Goal: Task Accomplishment & Management: Use online tool/utility

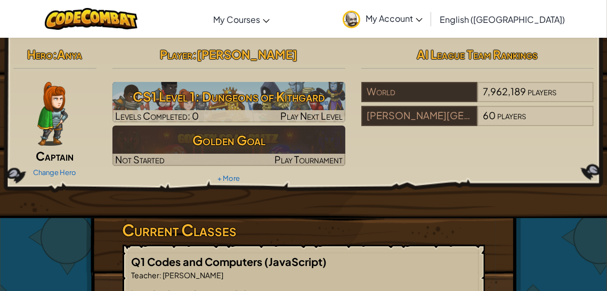
click at [422, 19] on span "My Account" at bounding box center [393, 18] width 57 height 11
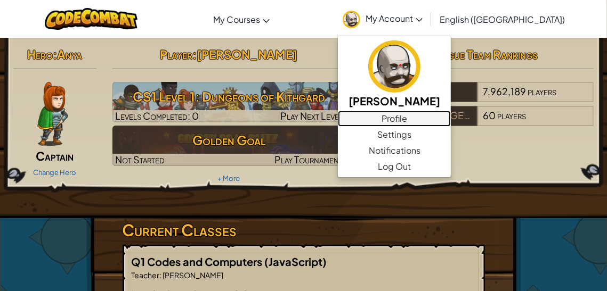
click at [451, 117] on link "Profile" at bounding box center [394, 119] width 113 height 16
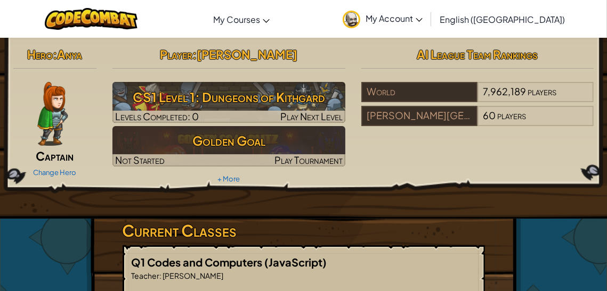
scroll to position [14, 0]
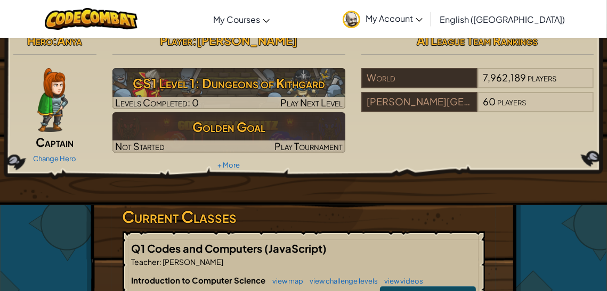
click at [40, 103] on img at bounding box center [52, 100] width 30 height 64
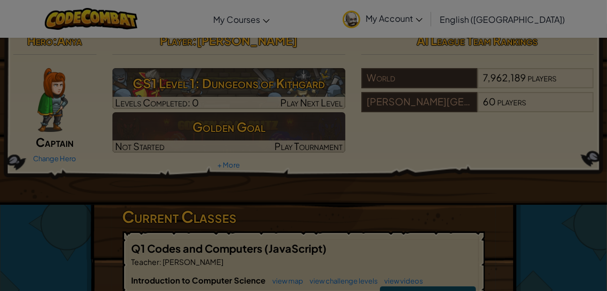
click at [40, 103] on div at bounding box center [303, 145] width 607 height 291
click at [0, 0] on div "× Select Your Hero You can always change your hero by going to your Courses pag…" at bounding box center [0, 0] width 0 height 0
click at [40, 103] on div at bounding box center [303, 145] width 607 height 291
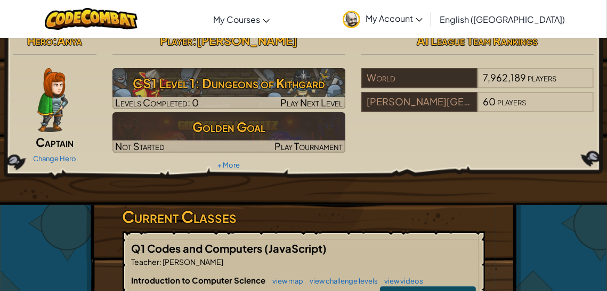
click at [40, 103] on img at bounding box center [52, 100] width 30 height 64
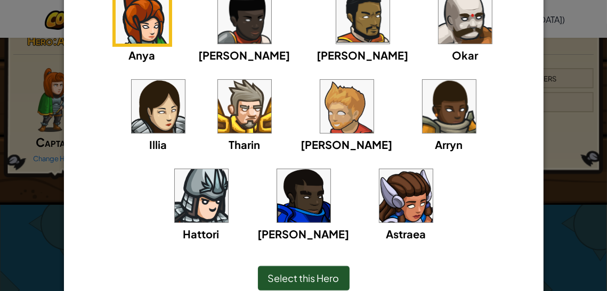
scroll to position [119, 0]
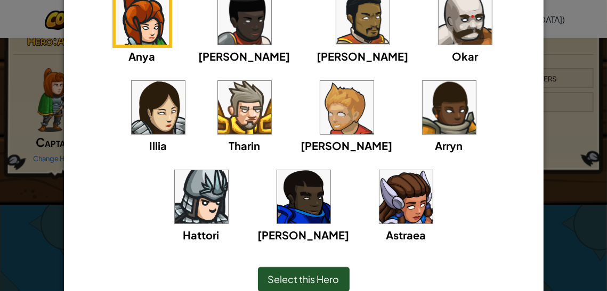
click at [218, 129] on img at bounding box center [244, 107] width 53 height 53
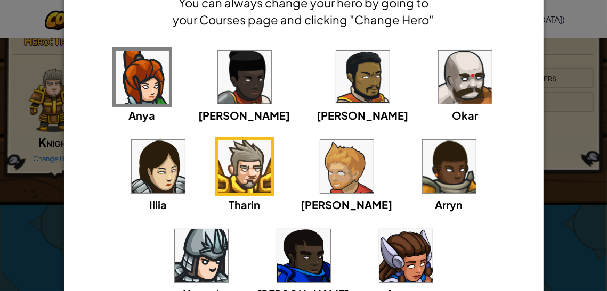
scroll to position [60, 0]
click at [452, 107] on div "Okar" at bounding box center [465, 115] width 26 height 17
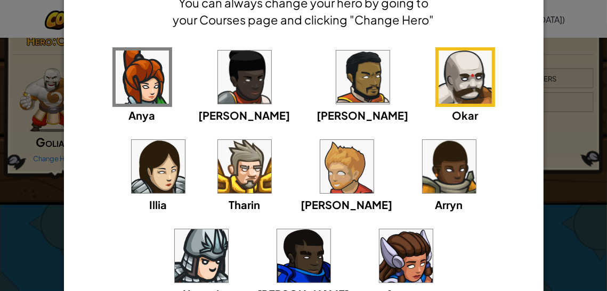
scroll to position [167, 0]
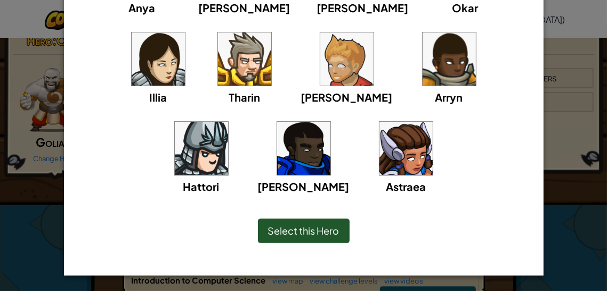
click at [301, 231] on span "Select this Hero" at bounding box center [303, 231] width 71 height 12
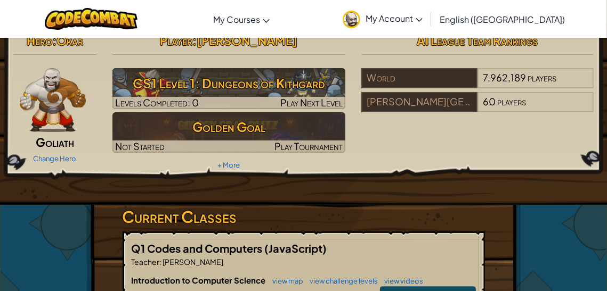
click at [53, 78] on img at bounding box center [53, 100] width 67 height 64
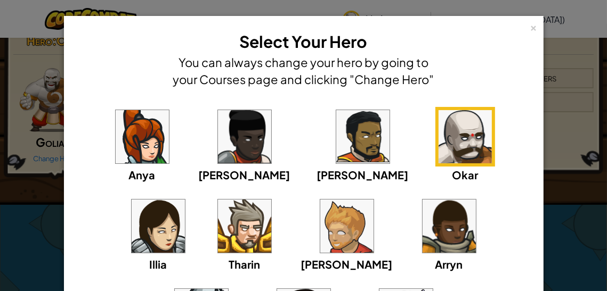
scroll to position [38, 0]
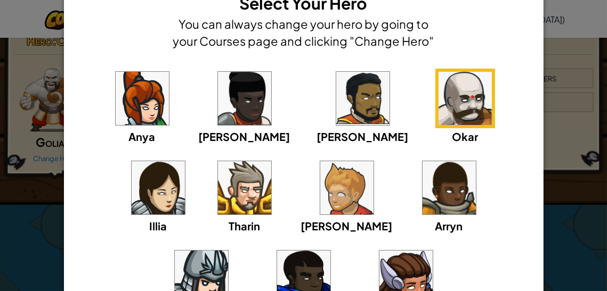
click at [228, 251] on img at bounding box center [201, 277] width 53 height 53
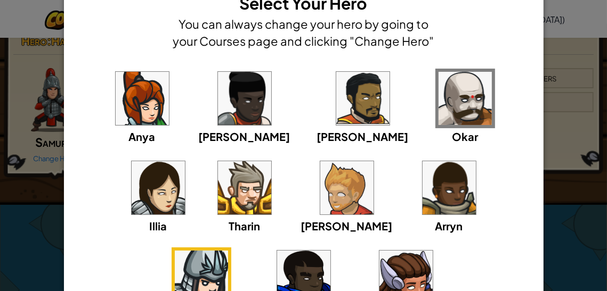
scroll to position [167, 0]
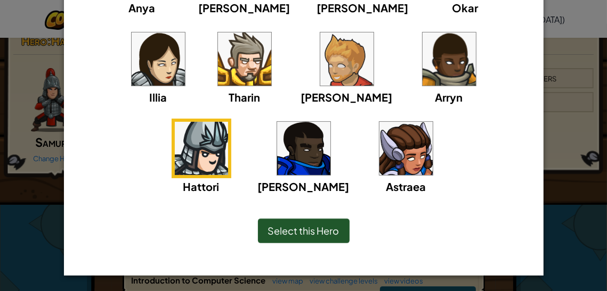
click at [316, 225] on span "Select this Hero" at bounding box center [303, 231] width 71 height 12
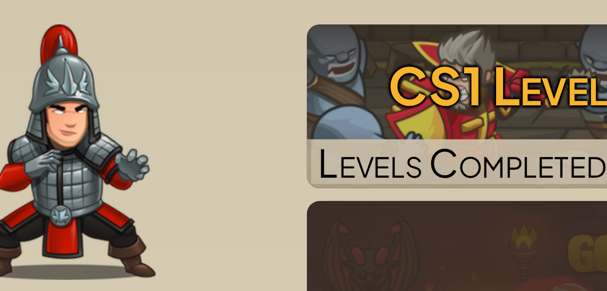
scroll to position [14, 0]
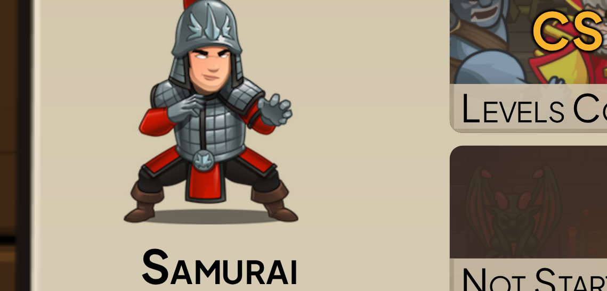
click at [38, 101] on img at bounding box center [53, 100] width 44 height 64
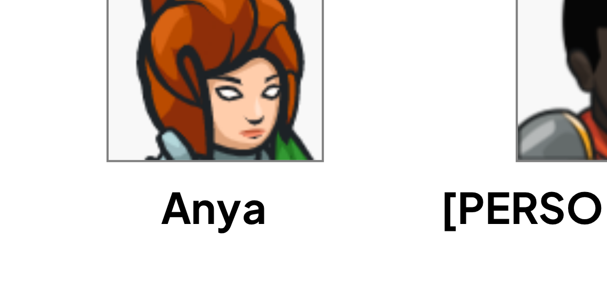
click at [152, 108] on img at bounding box center [142, 88] width 53 height 53
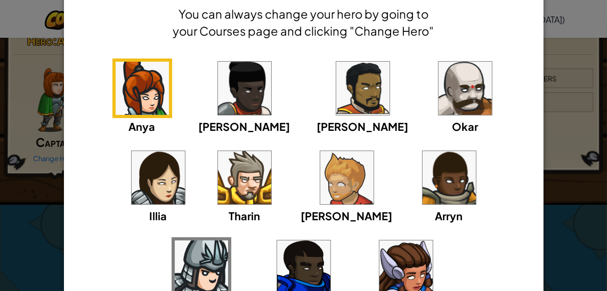
click at [221, 102] on img at bounding box center [244, 88] width 53 height 53
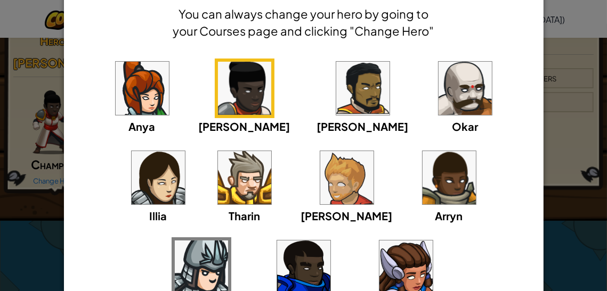
click at [336, 100] on img at bounding box center [362, 88] width 53 height 53
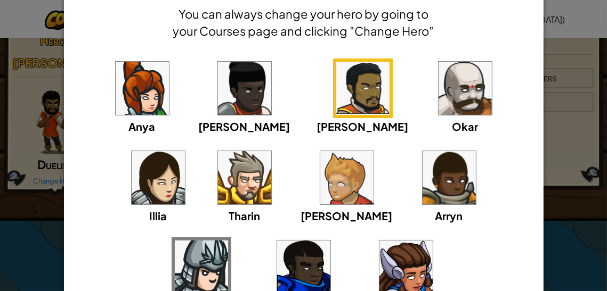
click at [409, 41] on div "× Select Your Hero You can always change your hero by going to your Courses pag…" at bounding box center [304, 10] width 468 height 75
click at [401, 56] on div "Anya [PERSON_NAME] [PERSON_NAME] [PERSON_NAME] Arryn [PERSON_NAME]" at bounding box center [304, 179] width 468 height 263
click at [438, 80] on img at bounding box center [464, 88] width 53 height 53
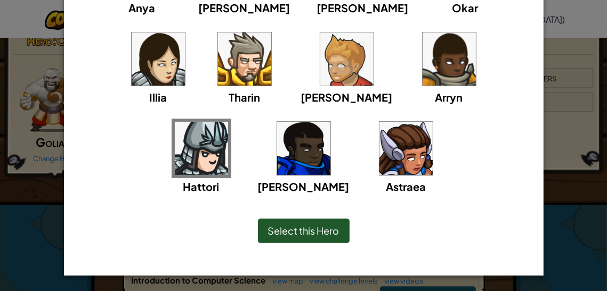
scroll to position [166, 0]
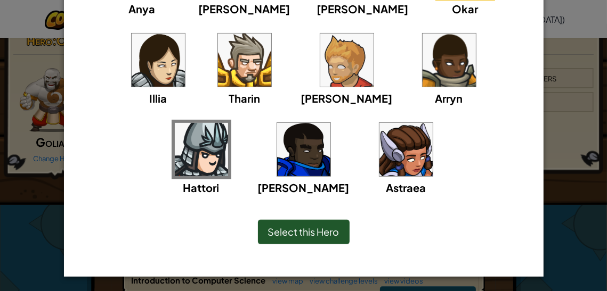
click at [299, 223] on div "Select this Hero" at bounding box center [304, 232] width 92 height 25
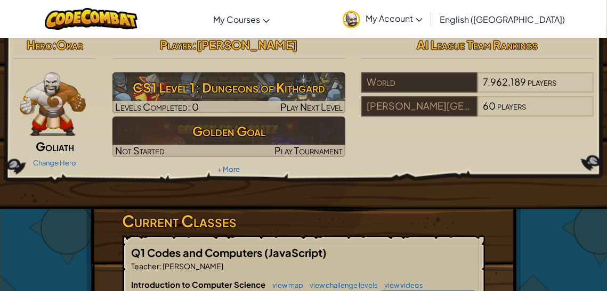
scroll to position [14, 0]
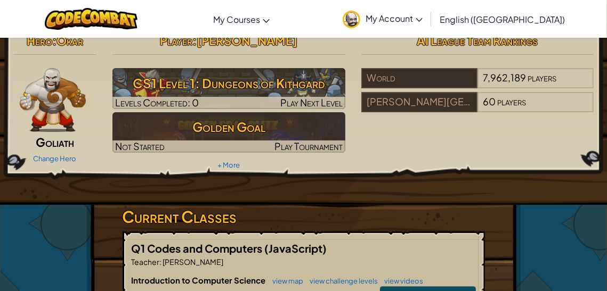
click at [47, 152] on div "Change Hero" at bounding box center [55, 158] width 84 height 17
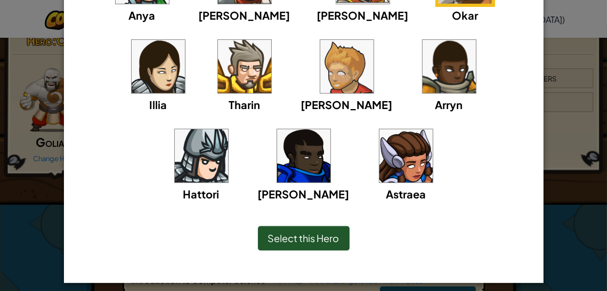
scroll to position [167, 0]
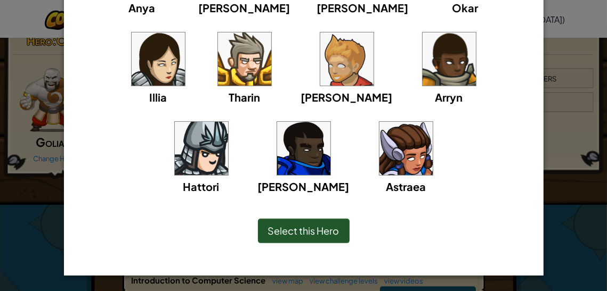
click at [349, 178] on div "[PERSON_NAME]" at bounding box center [304, 186] width 92 height 17
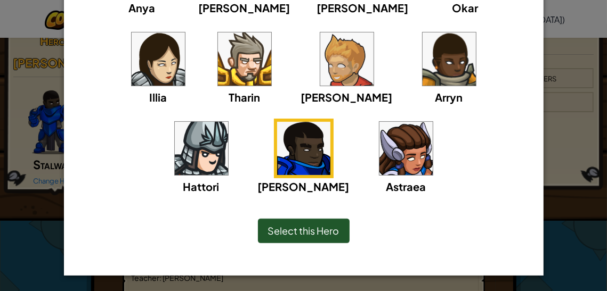
click at [289, 225] on span "Select this Hero" at bounding box center [303, 231] width 71 height 12
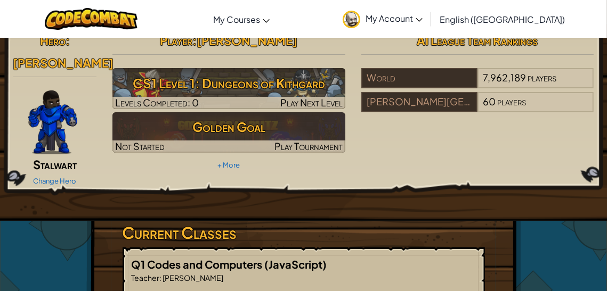
click at [79, 172] on div "Change Hero" at bounding box center [55, 180] width 84 height 17
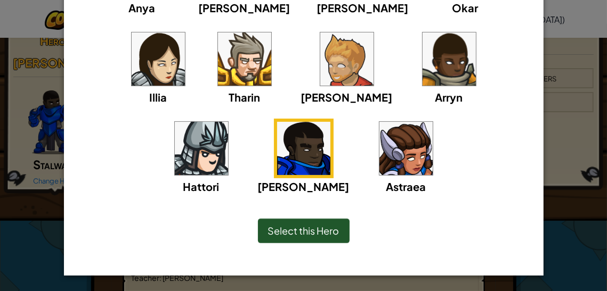
click at [379, 139] on img at bounding box center [405, 148] width 53 height 53
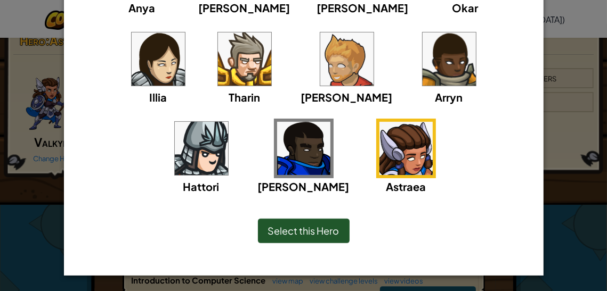
click at [292, 227] on span "Select this Hero" at bounding box center [303, 231] width 71 height 12
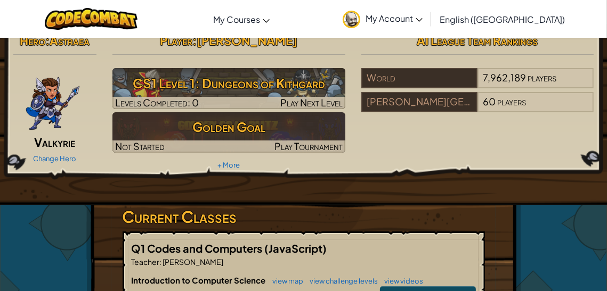
click at [69, 133] on div "Hero : Astraea Valkyrie Change Hero" at bounding box center [55, 97] width 100 height 137
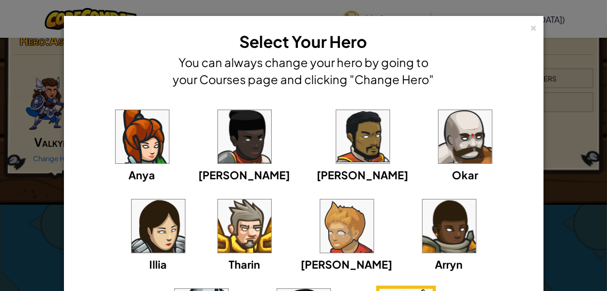
click at [435, 170] on div "Okar" at bounding box center [465, 145] width 60 height 76
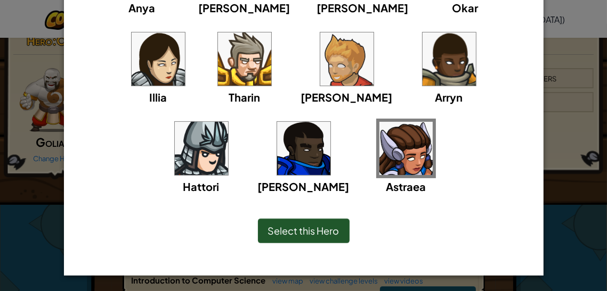
click at [328, 225] on span "Select this Hero" at bounding box center [303, 231] width 71 height 12
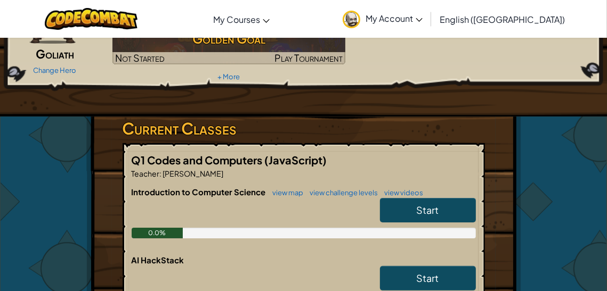
scroll to position [0, 0]
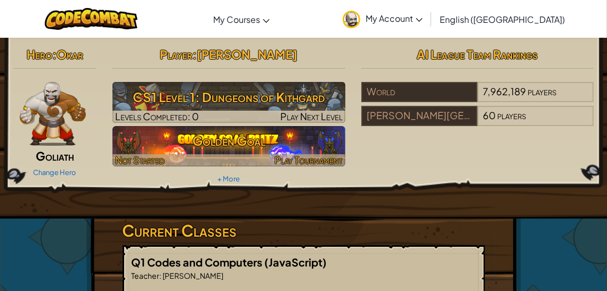
click at [222, 138] on h3 "Golden Goal" at bounding box center [228, 141] width 233 height 24
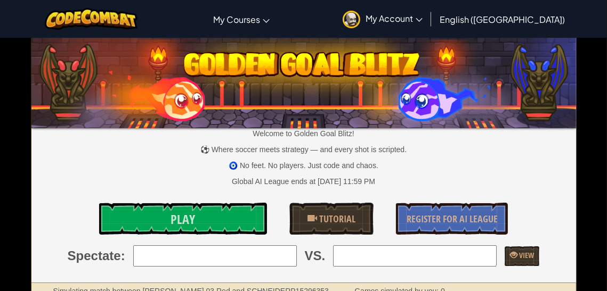
scroll to position [48, 0]
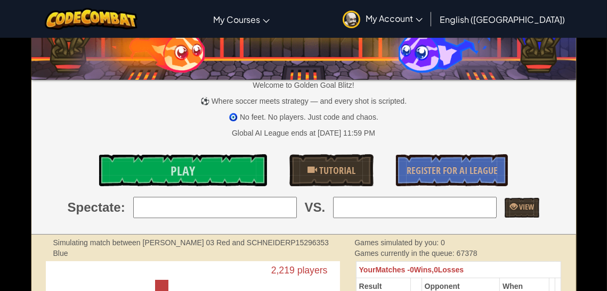
click at [221, 146] on div "Welcome to Golden Goal Blitz! ⚽ Where soccer meets strategy — and every shot is…" at bounding box center [303, 112] width 544 height 245
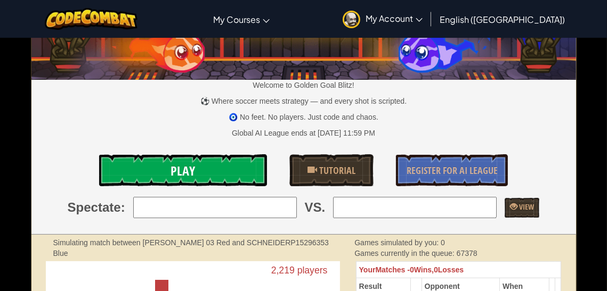
click at [217, 171] on link "Play" at bounding box center [183, 170] width 168 height 32
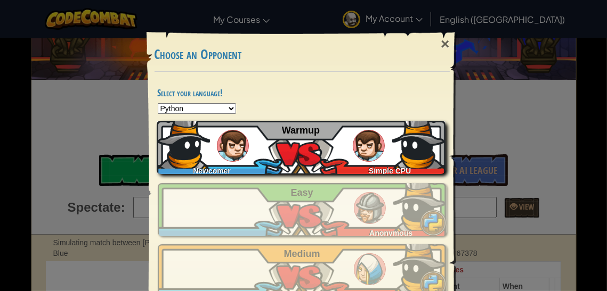
click at [371, 162] on div "Newcomer Simple CPU Warmup" at bounding box center [301, 147] width 289 height 53
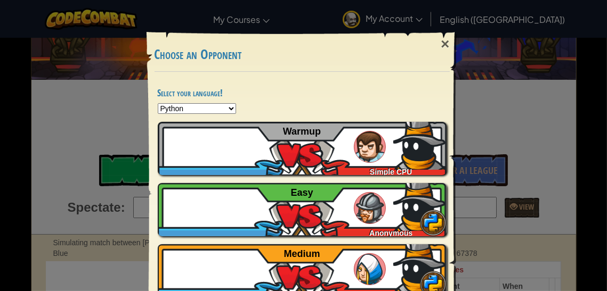
click at [495, 72] on div "× Choose an Opponent Select your language! Python JavaScript CoffeeScript Lua C…" at bounding box center [303, 145] width 607 height 291
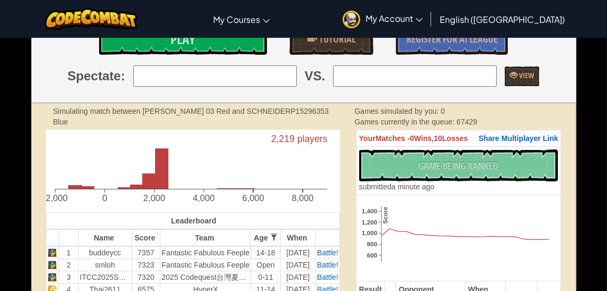
scroll to position [0, 0]
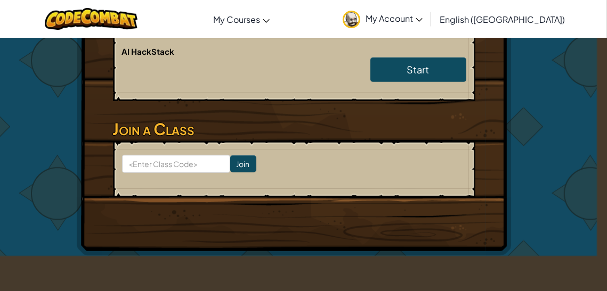
scroll to position [0, 10]
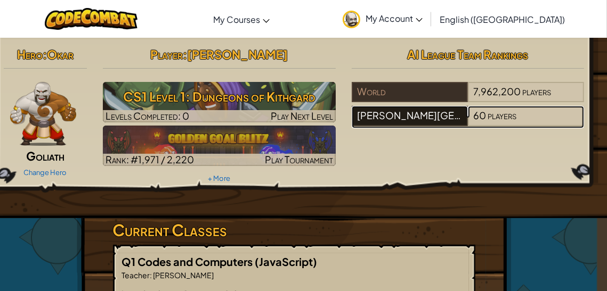
click at [375, 111] on div "[PERSON_NAME][GEOGRAPHIC_DATA] No. 11 Jt" at bounding box center [410, 116] width 116 height 20
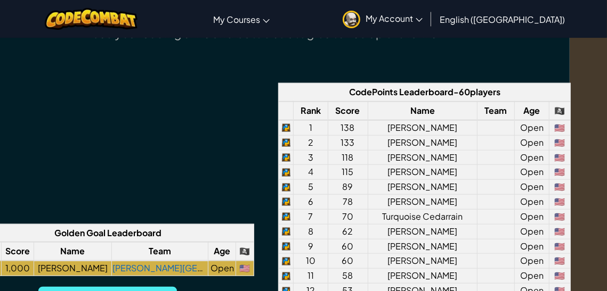
scroll to position [798, 37]
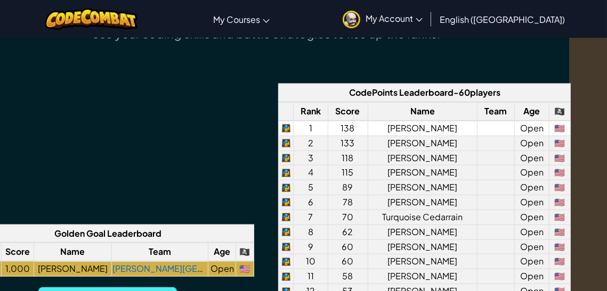
click at [351, 121] on td "138" at bounding box center [348, 128] width 40 height 15
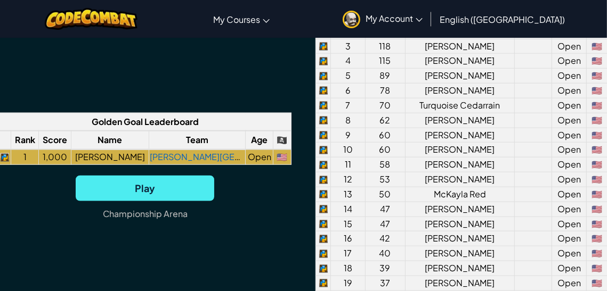
scroll to position [907, 0]
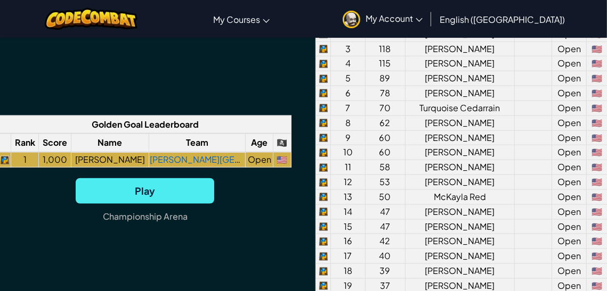
click at [286, 144] on th "🏴‍☠️" at bounding box center [282, 143] width 18 height 19
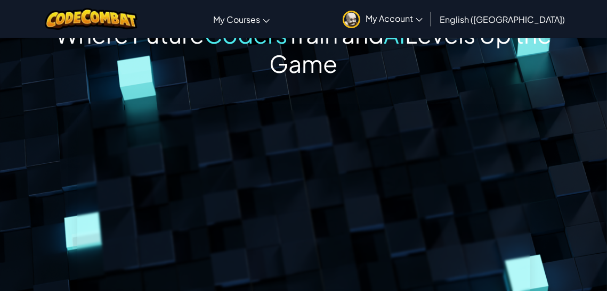
scroll to position [44, 0]
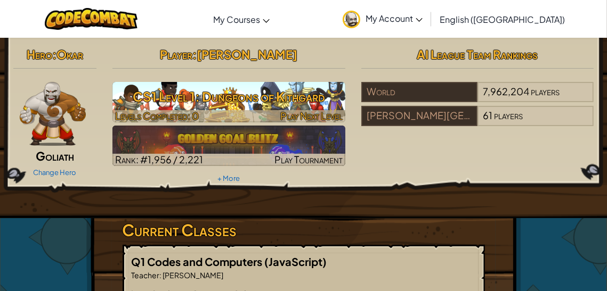
click at [263, 99] on h3 "CS1 Level 1: Dungeons of Kithgard" at bounding box center [228, 97] width 233 height 24
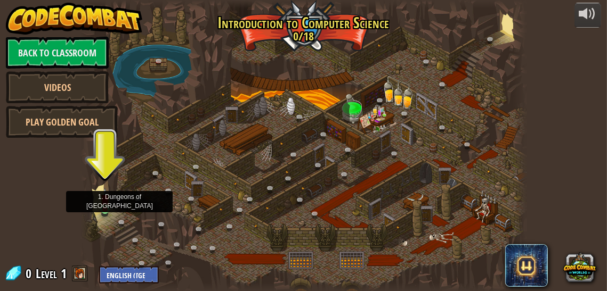
click at [105, 201] on img at bounding box center [105, 199] width 10 height 22
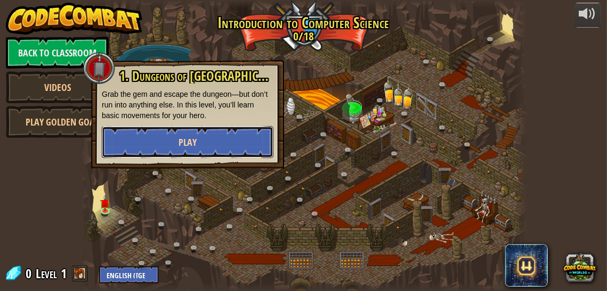
click at [177, 142] on button "Play" at bounding box center [188, 142] width 172 height 32
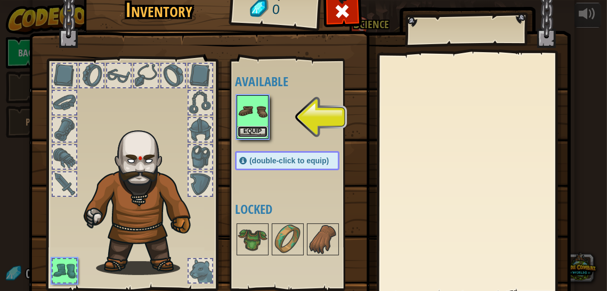
click at [254, 133] on button "Equip" at bounding box center [253, 131] width 30 height 11
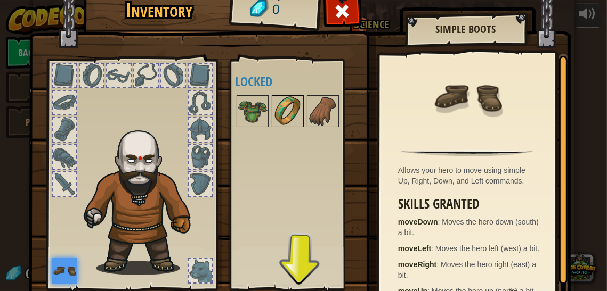
click at [273, 119] on img at bounding box center [288, 111] width 30 height 30
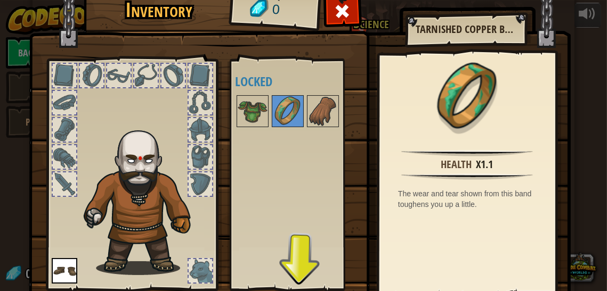
click at [226, 89] on img at bounding box center [300, 143] width 542 height 387
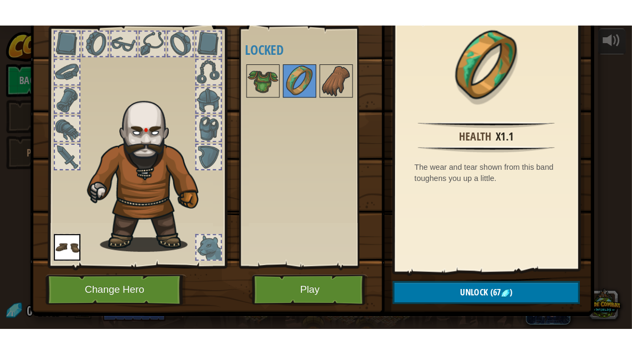
scroll to position [76, 0]
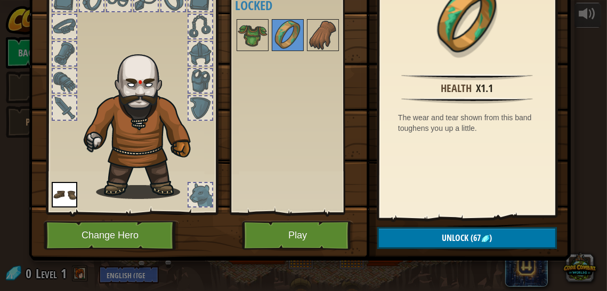
click at [283, 127] on div "Available Equip (double-click to equip) Locked" at bounding box center [298, 99] width 126 height 222
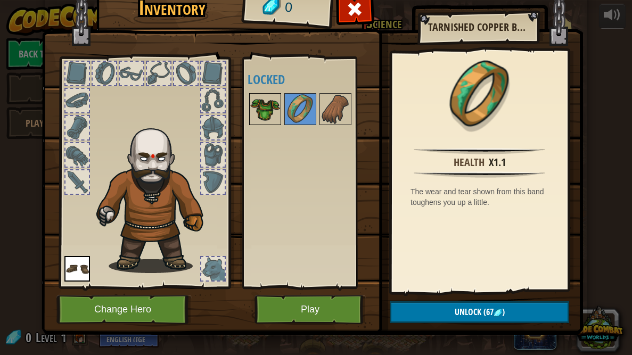
scroll to position [1, 0]
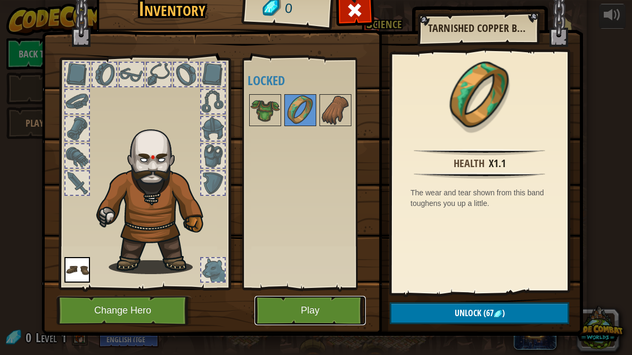
click at [313, 291] on button "Play" at bounding box center [310, 310] width 111 height 29
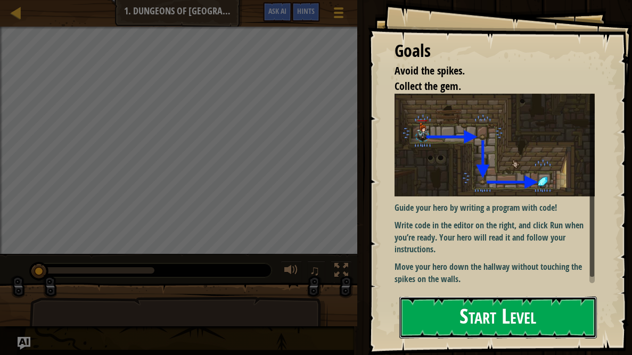
click at [453, 291] on button "Start Level" at bounding box center [499, 318] width 198 height 42
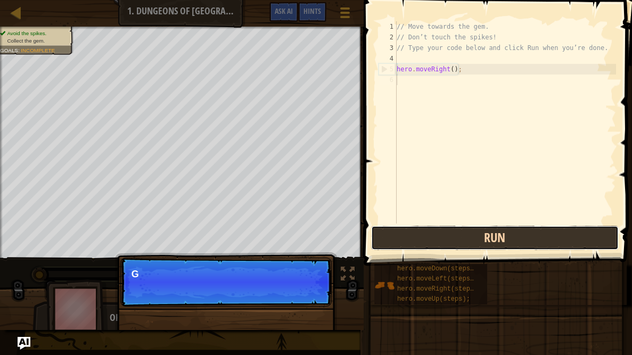
click at [398, 238] on button "Run" at bounding box center [495, 238] width 248 height 25
click at [398, 238] on button "Running" at bounding box center [495, 238] width 248 height 25
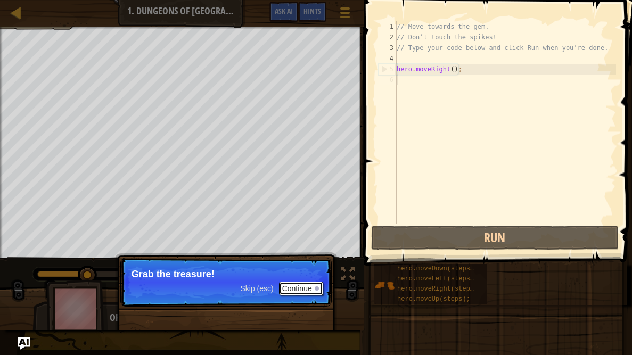
click at [301, 285] on button "Continue" at bounding box center [301, 289] width 44 height 14
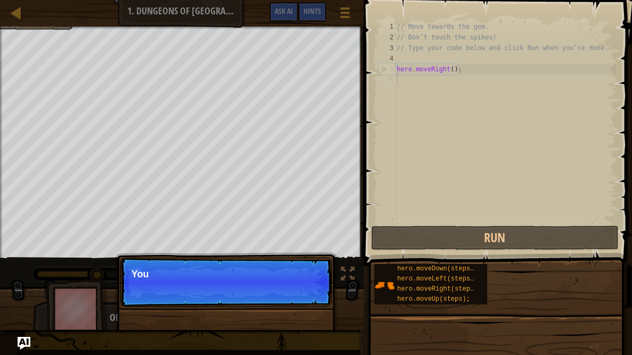
scroll to position [5, 0]
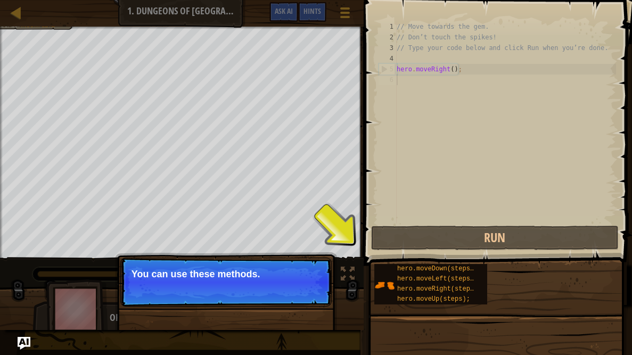
click at [286, 283] on button "Continue" at bounding box center [301, 289] width 44 height 14
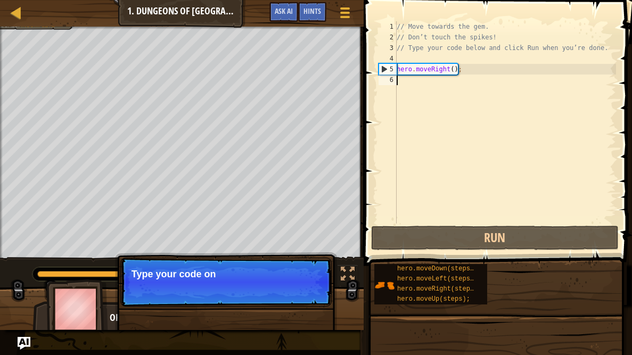
click at [362, 287] on div at bounding box center [182, 313] width 364 height 53
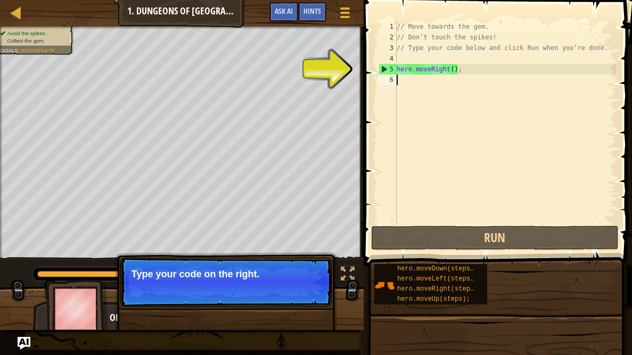
click at [341, 291] on div at bounding box center [182, 313] width 364 height 53
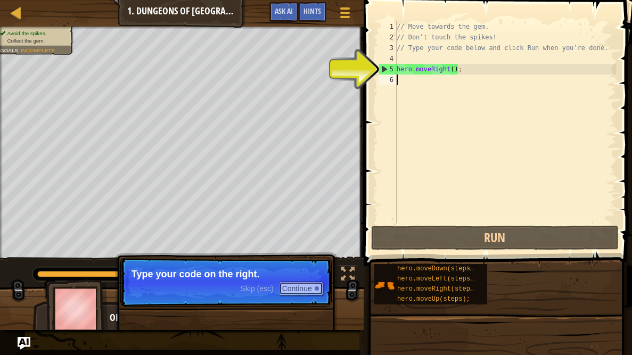
click at [311, 291] on button "Continue" at bounding box center [301, 289] width 44 height 14
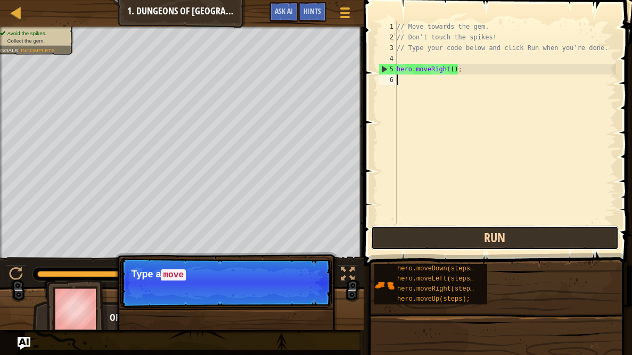
click at [448, 233] on button "Run" at bounding box center [495, 238] width 248 height 25
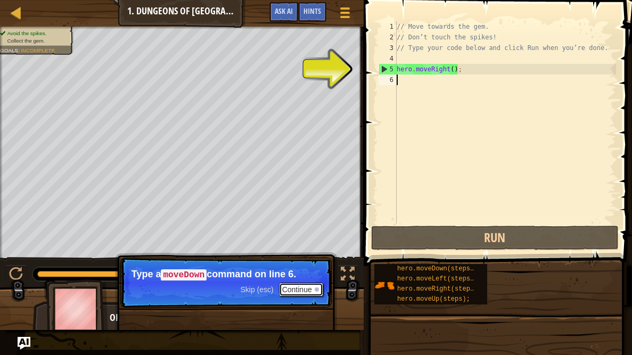
click at [290, 283] on button "Continue" at bounding box center [301, 290] width 44 height 14
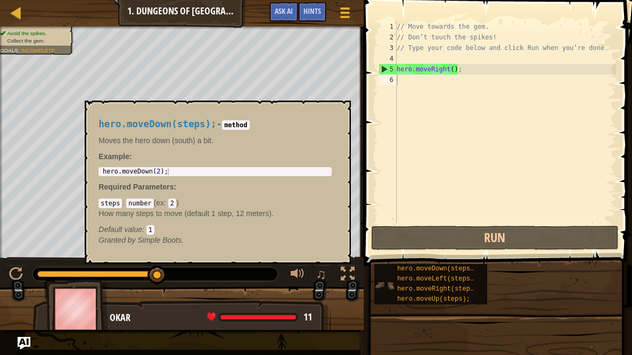
click at [392, 276] on img at bounding box center [384, 285] width 20 height 20
click at [411, 278] on span "hero.moveLeft(steps);" at bounding box center [437, 278] width 80 height 7
click at [449, 271] on span "hero.moveDown(steps);" at bounding box center [437, 268] width 80 height 7
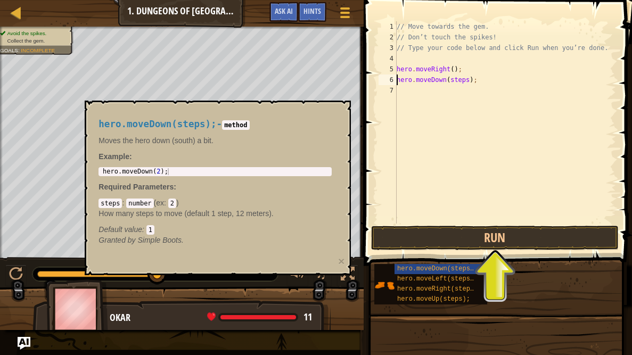
click at [463, 79] on div "// Move towards the gem. // Don’t touch the spikes! // Type your code below and…" at bounding box center [506, 133] width 222 height 224
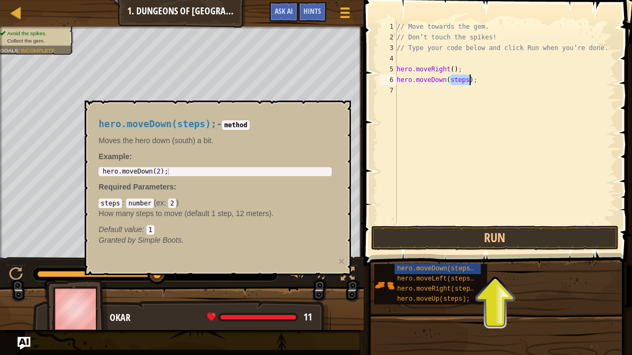
scroll to position [5, 4]
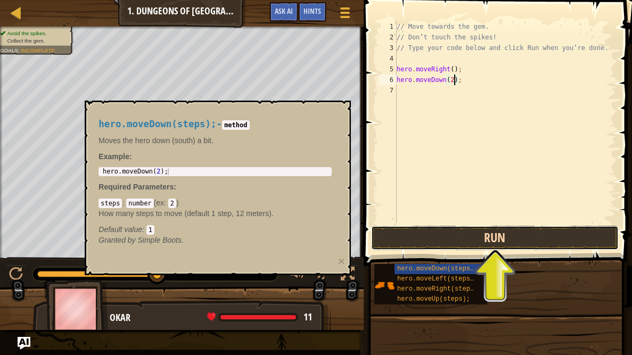
click at [441, 235] on button "Run" at bounding box center [495, 238] width 248 height 25
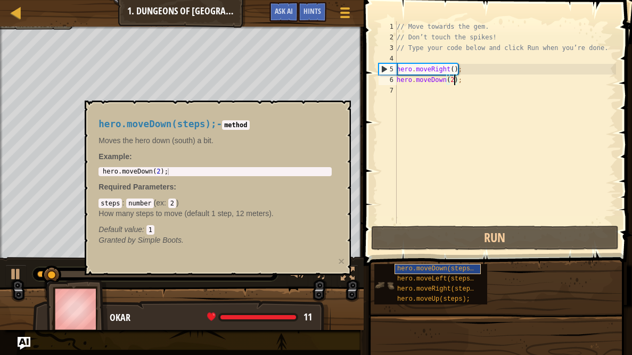
click at [423, 269] on span "hero.moveDown(steps);" at bounding box center [437, 268] width 80 height 7
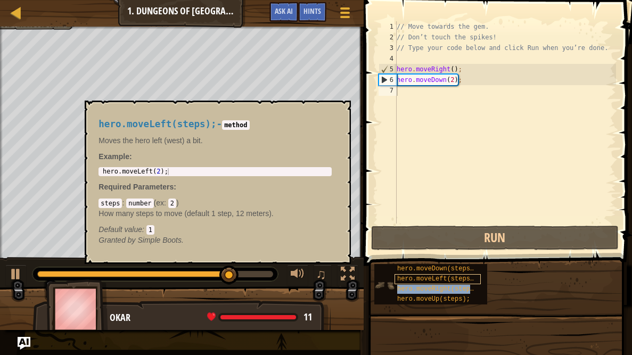
type textarea "hero.moveRight(steps);"
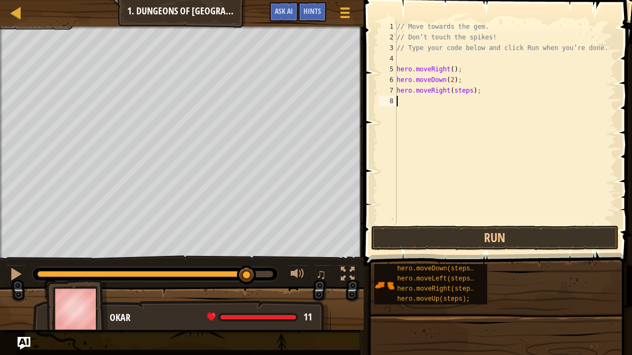
scroll to position [5, 0]
click at [465, 91] on div "// Move towards the gem. // Don’t touch the spikes! // Type your code below and…" at bounding box center [506, 133] width 222 height 224
click at [454, 78] on div "// Move towards the gem. // Don’t touch the spikes! // Type your code below and…" at bounding box center [506, 133] width 222 height 224
type textarea "hero.moveDown(2);"
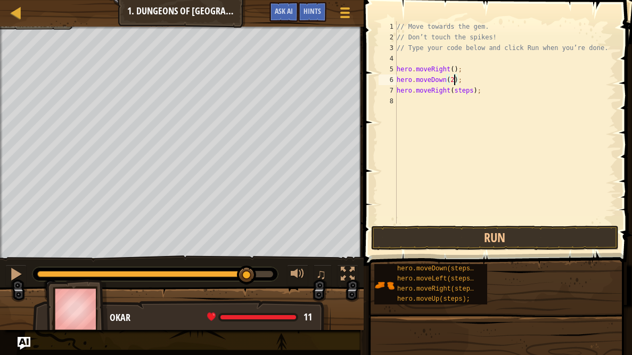
click at [474, 142] on div "// Move towards the gem. // Don’t touch the spikes! // Type your code below and…" at bounding box center [506, 133] width 222 height 224
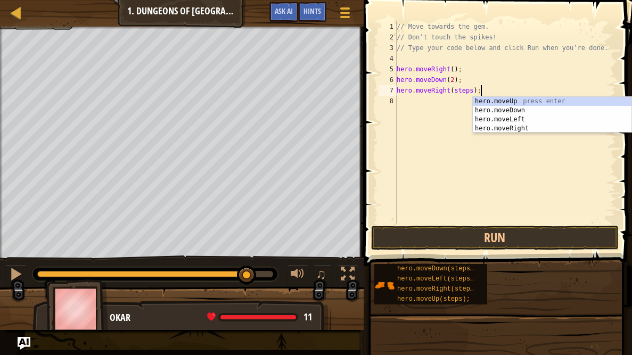
click at [454, 80] on div "// Move towards the gem. // Don’t touch the spikes! // Type your code below and…" at bounding box center [506, 133] width 222 height 224
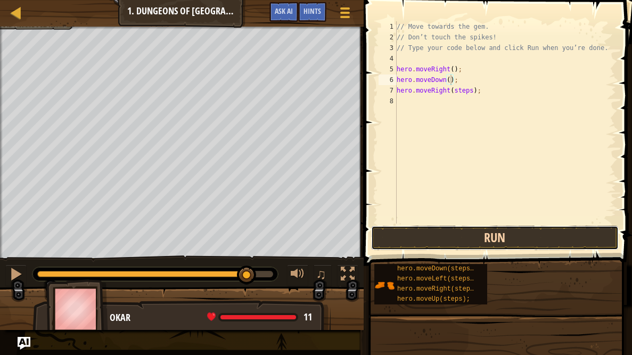
click at [458, 247] on button "Run" at bounding box center [495, 238] width 248 height 25
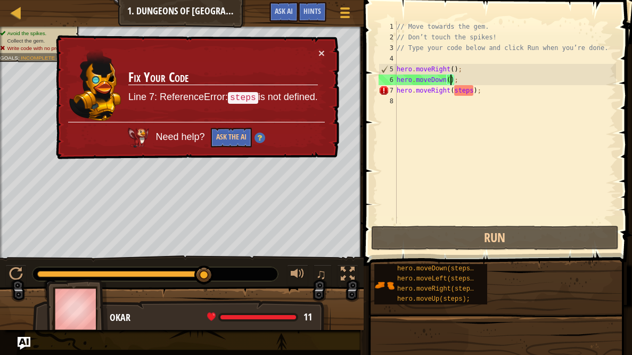
click at [506, 250] on span at bounding box center [499, 117] width 277 height 297
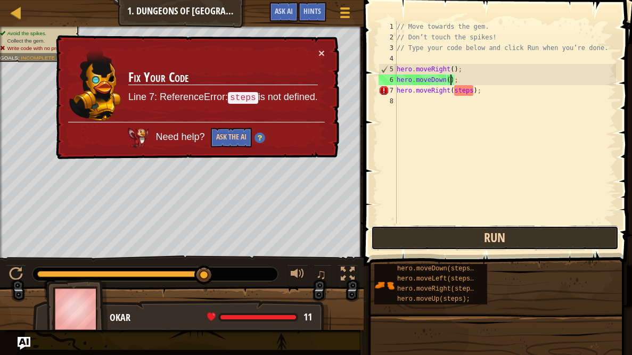
click at [494, 241] on button "Run" at bounding box center [495, 238] width 248 height 25
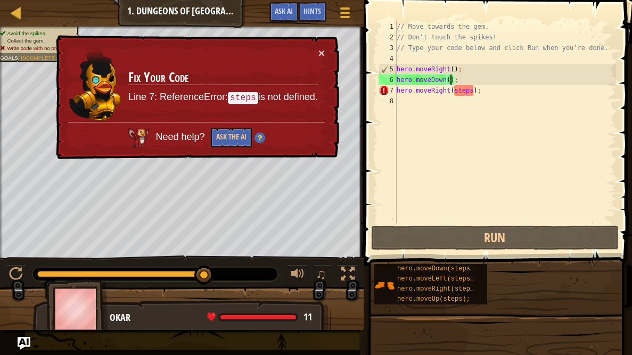
click at [470, 92] on div "// Move towards the gem. // Don’t touch the spikes! // Type your code below and…" at bounding box center [506, 133] width 222 height 224
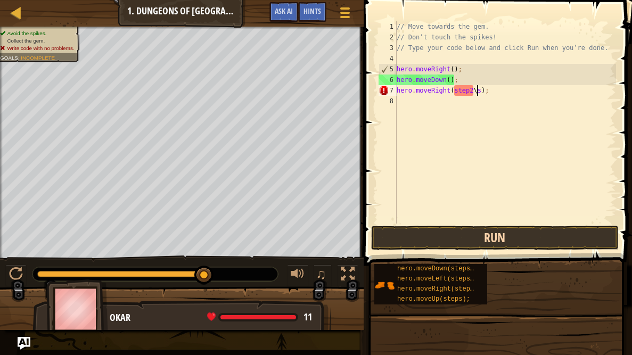
scroll to position [5, 6]
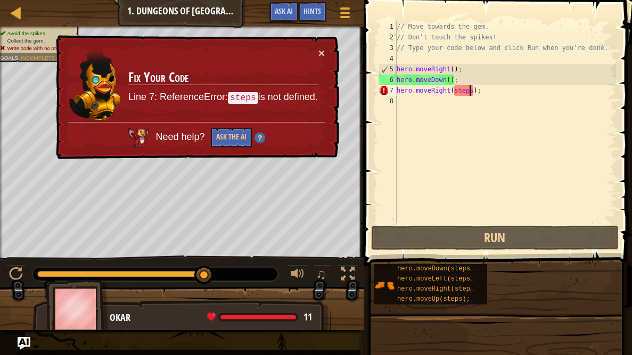
click at [471, 93] on div "// Move towards the gem. // Don’t touch the spikes! // Type your code below and…" at bounding box center [506, 133] width 222 height 224
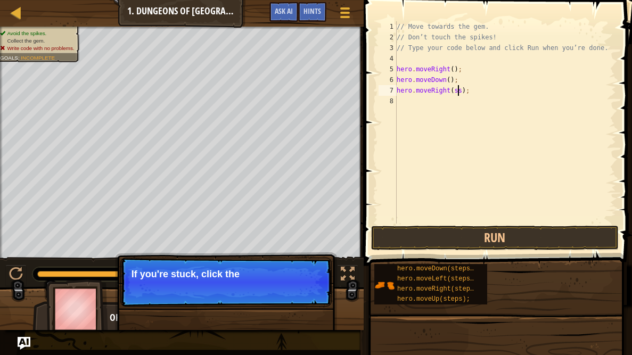
scroll to position [5, 5]
click at [463, 91] on div "// Move towards the gem. // Don’t touch the spikes! // Type your code below and…" at bounding box center [506, 133] width 222 height 224
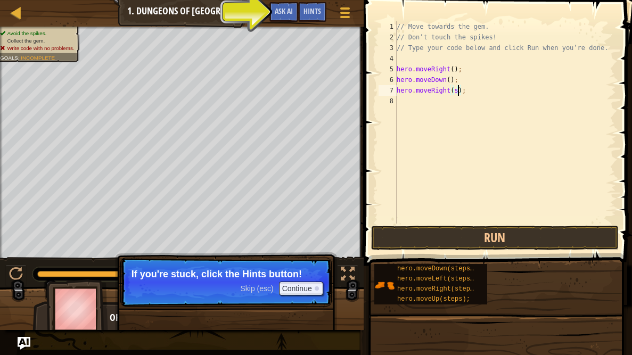
scroll to position [5, 5]
type textarea "hero.moveRight();"
type textarea "\"
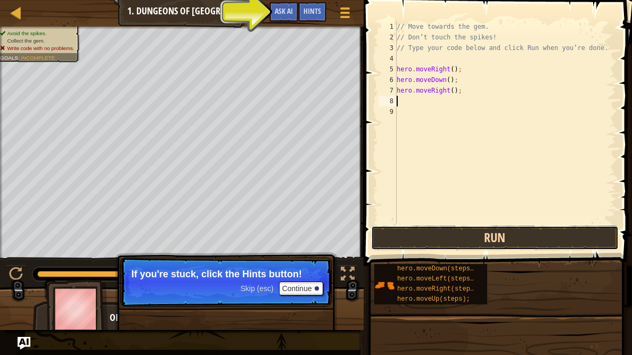
click at [431, 227] on button "Run" at bounding box center [495, 238] width 248 height 25
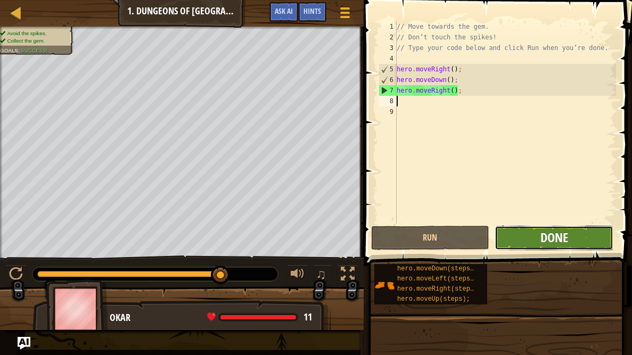
click at [552, 238] on span "Done" at bounding box center [555, 237] width 28 height 17
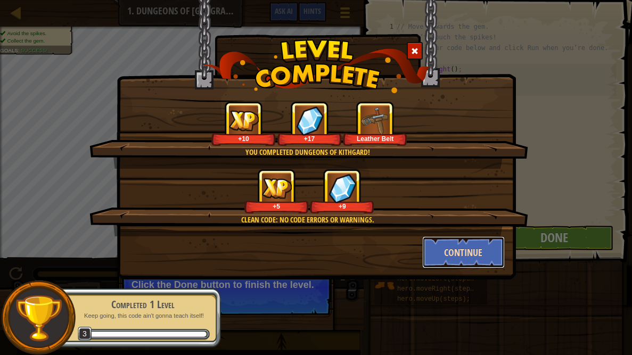
click at [454, 251] on button "Continue" at bounding box center [463, 253] width 83 height 32
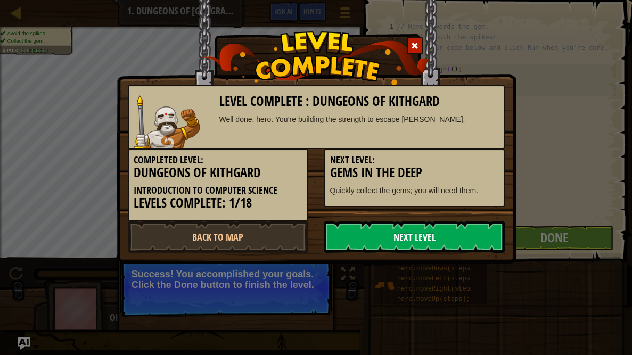
click at [393, 239] on link "Next Level" at bounding box center [414, 237] width 181 height 32
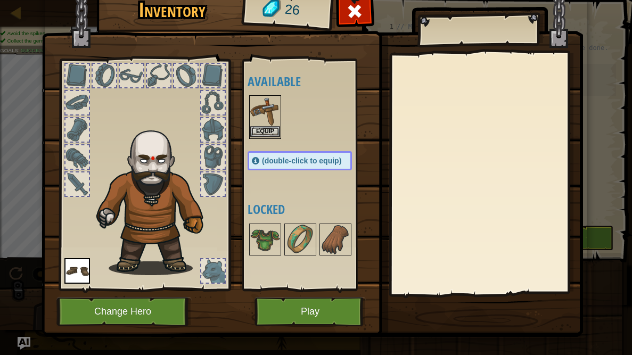
click at [278, 116] on img at bounding box center [265, 111] width 30 height 30
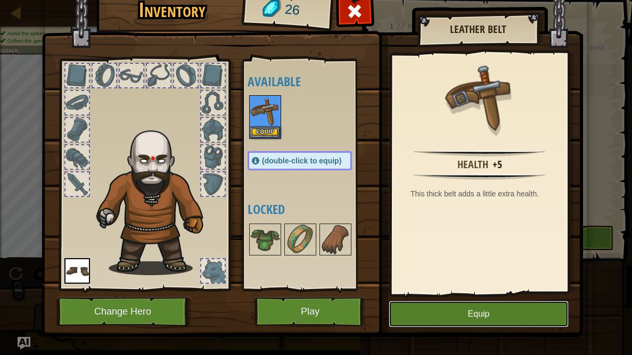
click at [526, 291] on button "Equip" at bounding box center [479, 314] width 180 height 27
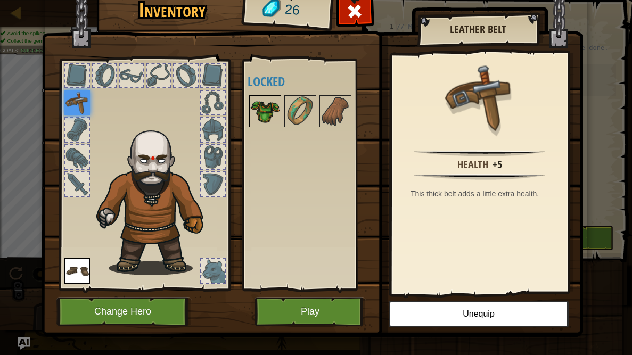
click at [280, 105] on div at bounding box center [265, 111] width 32 height 32
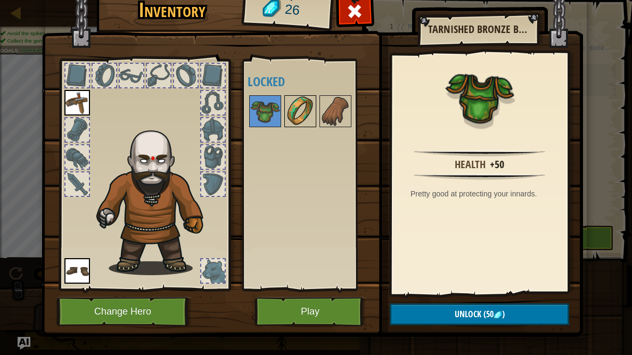
click at [290, 109] on img at bounding box center [301, 111] width 30 height 30
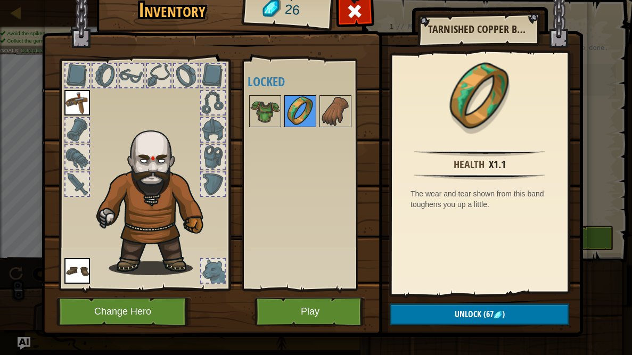
click at [315, 108] on div at bounding box center [300, 111] width 32 height 32
click at [336, 112] on img at bounding box center [336, 111] width 30 height 30
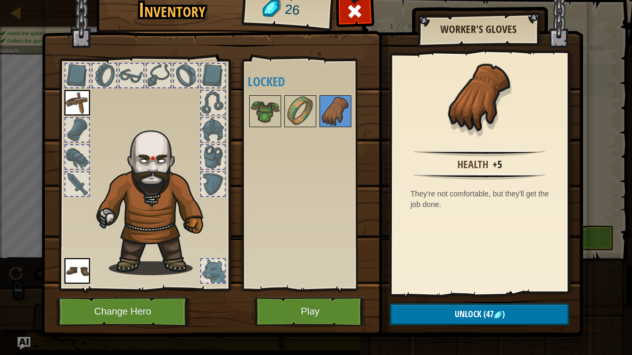
click at [316, 110] on div at bounding box center [311, 111] width 126 height 35
click at [301, 111] on img at bounding box center [301, 111] width 30 height 30
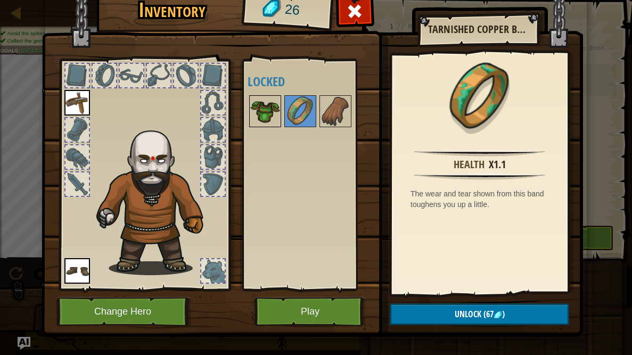
click at [273, 109] on img at bounding box center [265, 111] width 30 height 30
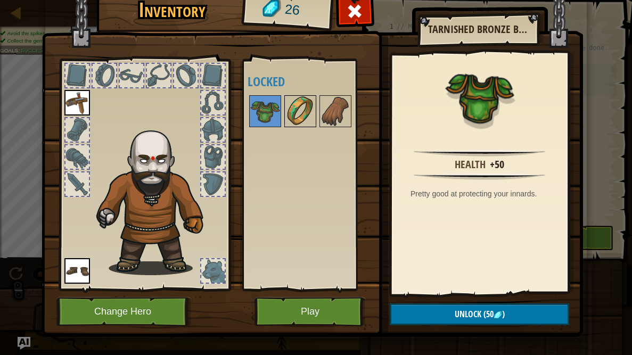
click at [312, 107] on img at bounding box center [301, 111] width 30 height 30
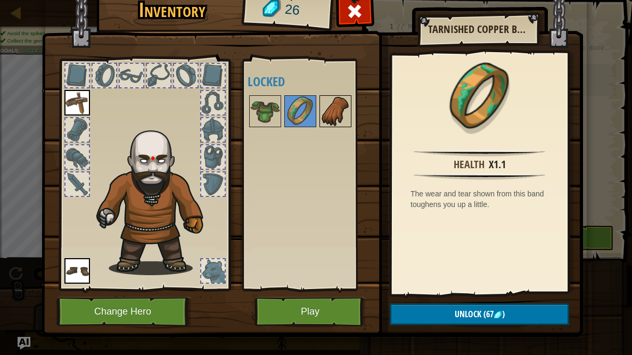
click at [341, 105] on img at bounding box center [336, 111] width 30 height 30
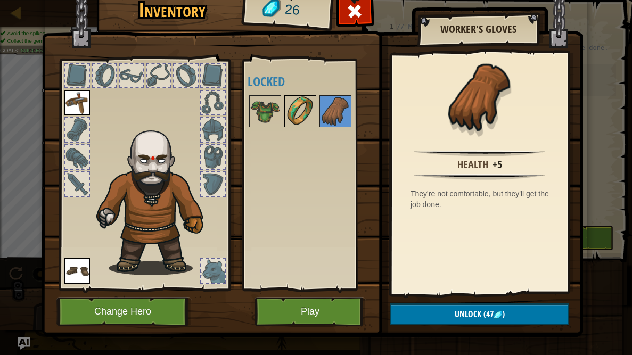
click at [307, 107] on img at bounding box center [301, 111] width 30 height 30
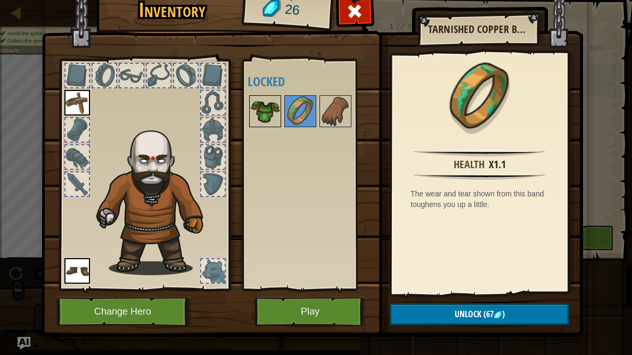
click at [262, 110] on img at bounding box center [265, 111] width 30 height 30
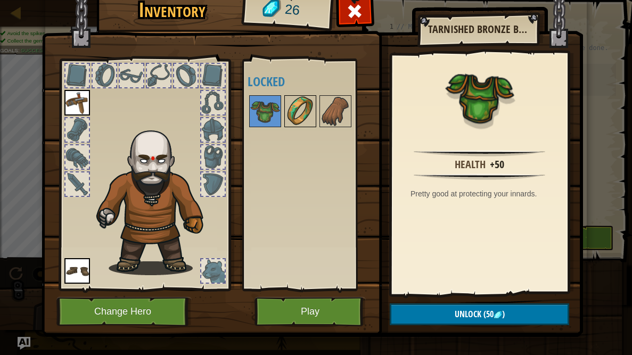
click at [313, 104] on img at bounding box center [301, 111] width 30 height 30
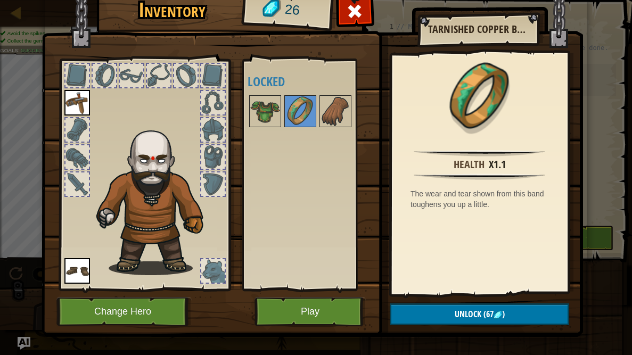
click at [317, 104] on div at bounding box center [311, 111] width 126 height 35
click at [329, 105] on img at bounding box center [336, 111] width 30 height 30
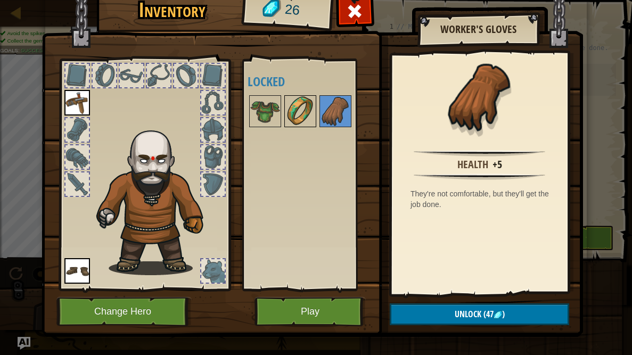
click at [316, 104] on div at bounding box center [300, 111] width 32 height 32
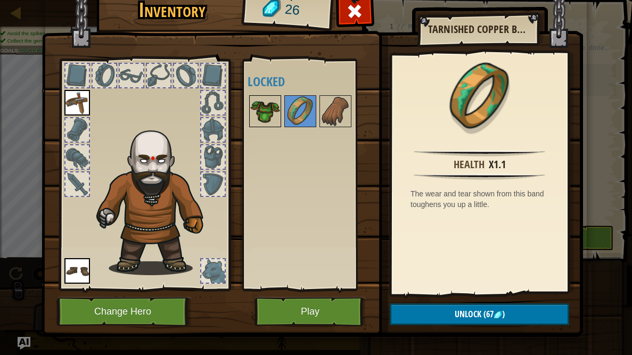
click at [265, 109] on img at bounding box center [265, 111] width 30 height 30
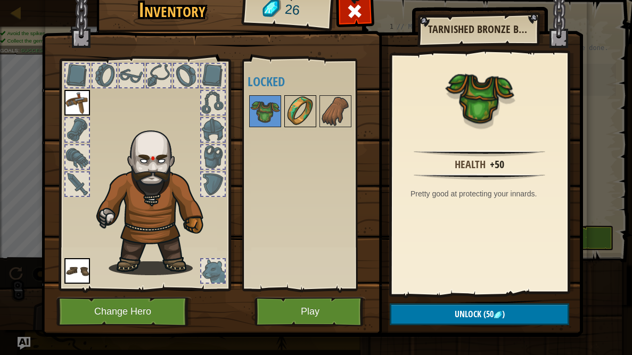
click at [303, 109] on img at bounding box center [301, 111] width 30 height 30
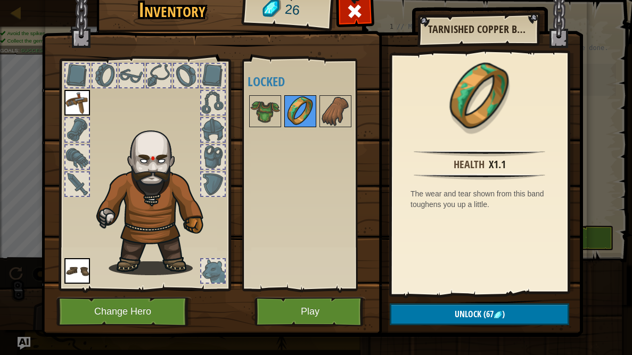
click at [307, 110] on img at bounding box center [301, 111] width 30 height 30
click at [313, 109] on img at bounding box center [301, 111] width 30 height 30
click at [350, 111] on img at bounding box center [336, 111] width 30 height 30
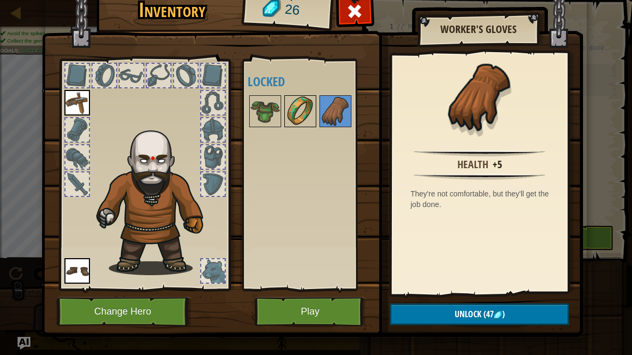
click at [309, 112] on img at bounding box center [301, 111] width 30 height 30
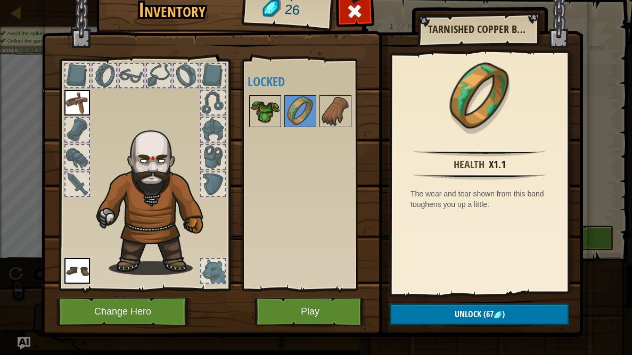
click at [264, 111] on img at bounding box center [265, 111] width 30 height 30
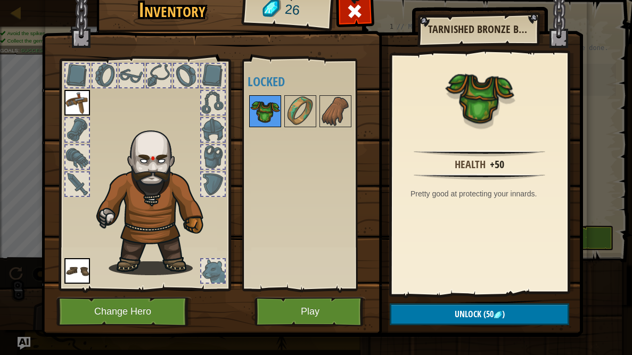
click at [279, 110] on img at bounding box center [265, 111] width 30 height 30
click at [290, 110] on img at bounding box center [301, 111] width 30 height 30
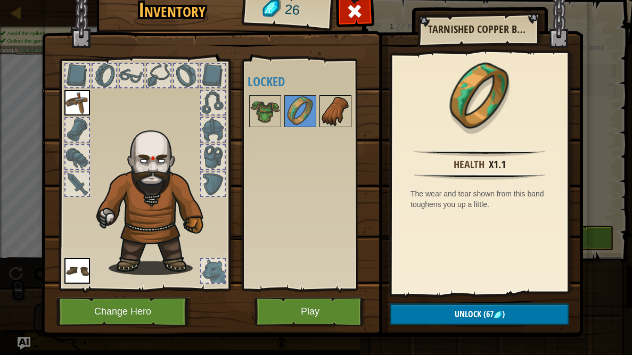
click at [320, 108] on div at bounding box center [336, 111] width 32 height 32
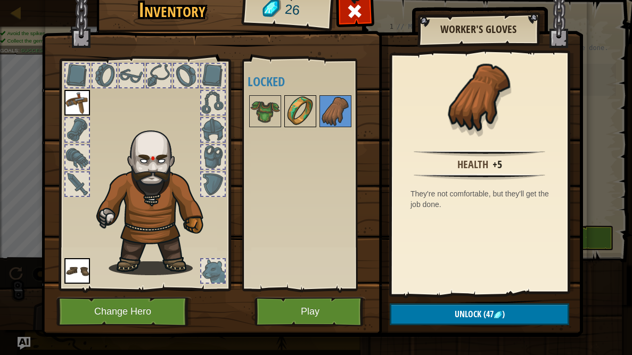
click at [307, 109] on img at bounding box center [301, 111] width 30 height 30
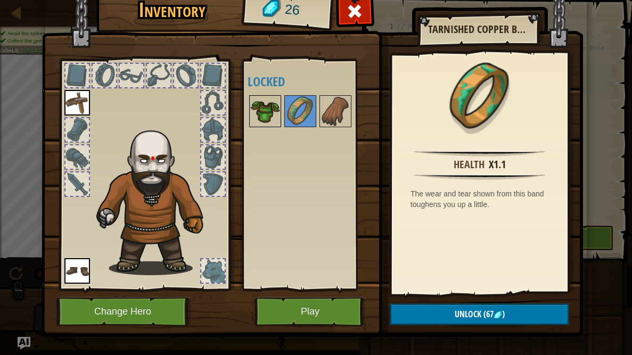
click at [257, 115] on img at bounding box center [265, 111] width 30 height 30
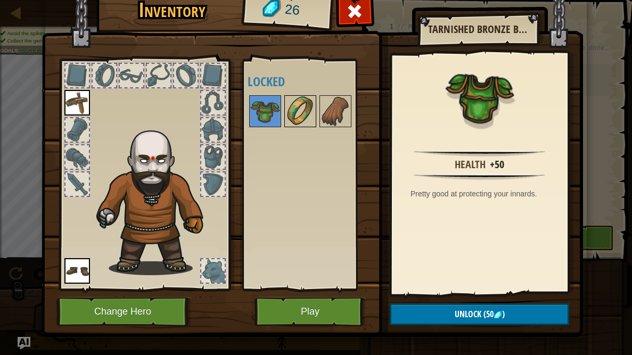
click at [295, 108] on img at bounding box center [301, 111] width 30 height 30
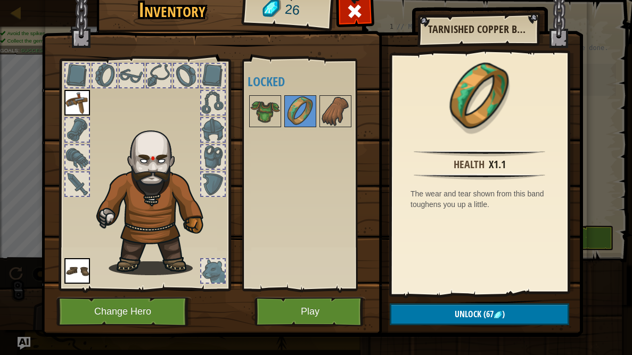
click at [317, 108] on div at bounding box center [311, 111] width 126 height 35
click at [340, 107] on img at bounding box center [336, 111] width 30 height 30
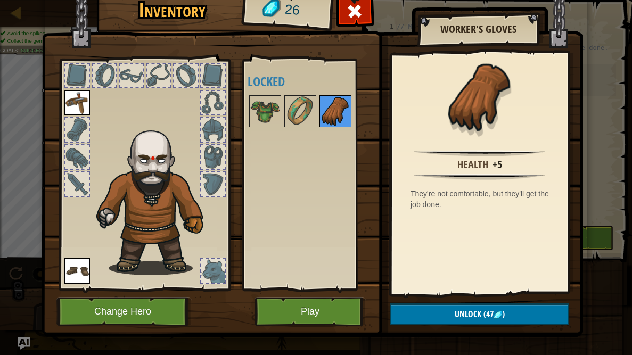
click at [323, 105] on img at bounding box center [336, 111] width 30 height 30
click at [294, 117] on img at bounding box center [301, 111] width 30 height 30
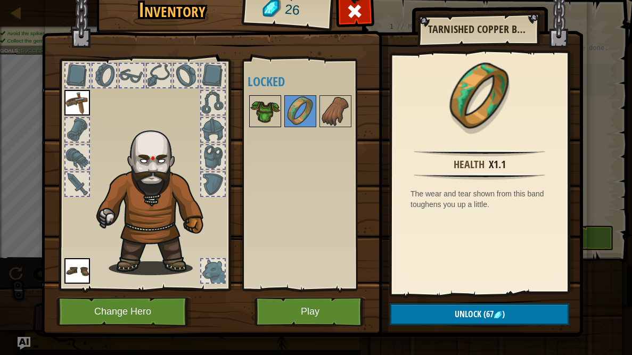
click at [267, 120] on img at bounding box center [265, 111] width 30 height 30
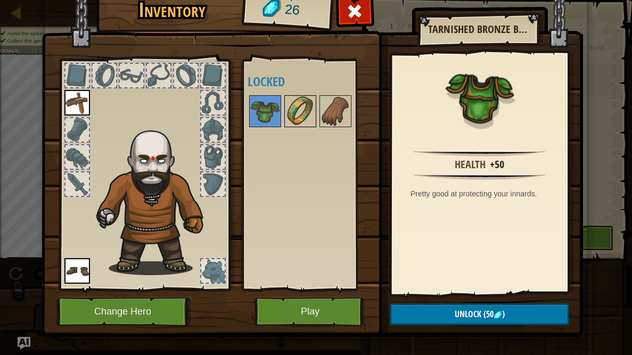
click at [297, 116] on img at bounding box center [301, 111] width 30 height 30
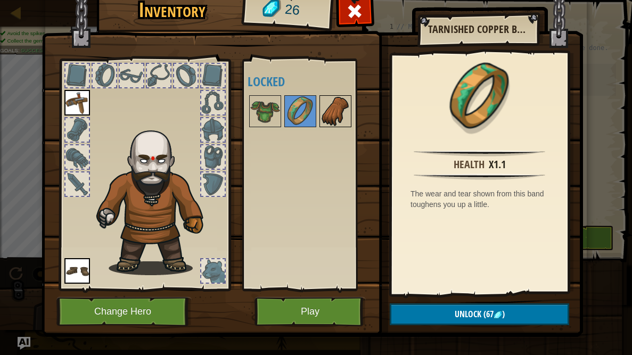
click at [322, 113] on img at bounding box center [336, 111] width 30 height 30
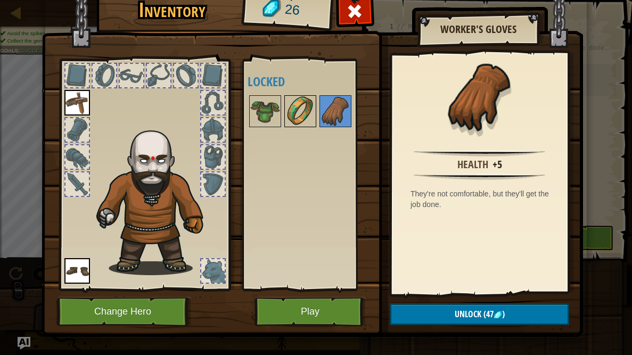
click at [304, 113] on img at bounding box center [301, 111] width 30 height 30
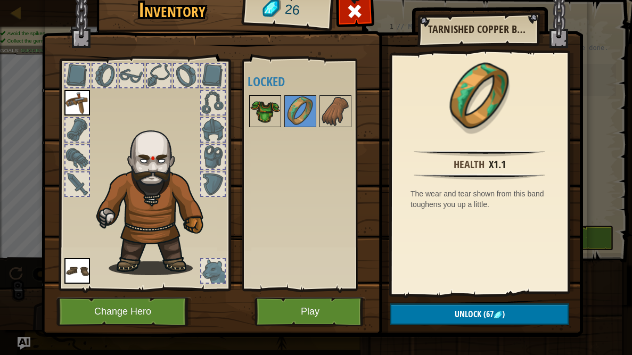
click at [266, 115] on img at bounding box center [265, 111] width 30 height 30
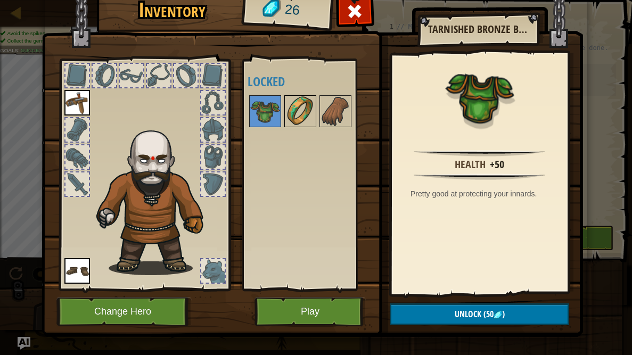
click at [304, 109] on img at bounding box center [301, 111] width 30 height 30
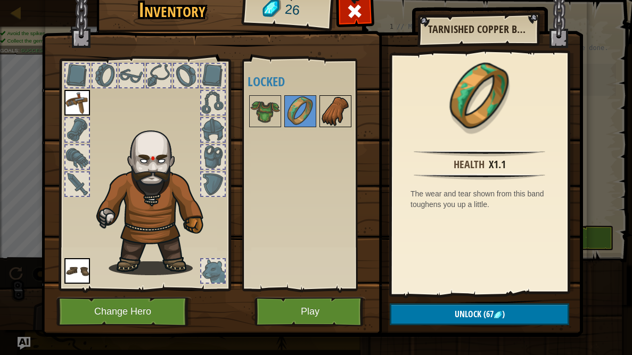
click at [335, 109] on img at bounding box center [336, 111] width 30 height 30
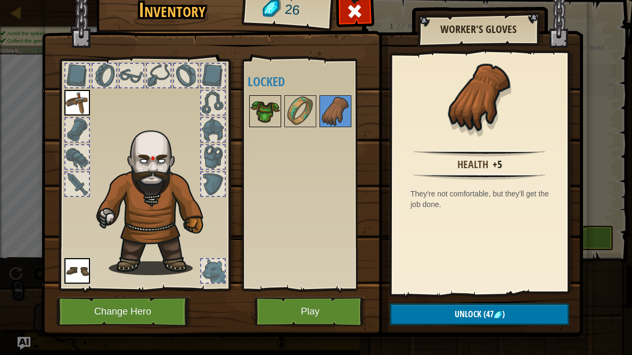
click at [278, 112] on img at bounding box center [265, 111] width 30 height 30
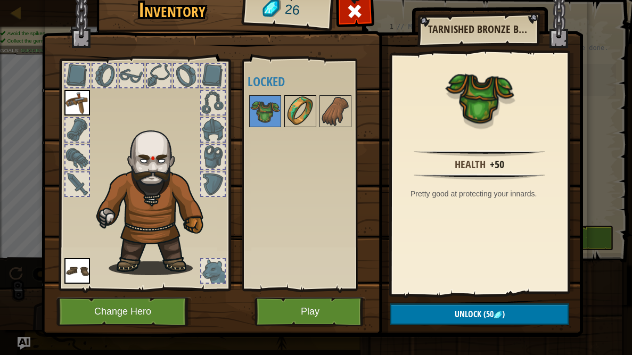
click at [284, 111] on div at bounding box center [300, 111] width 32 height 32
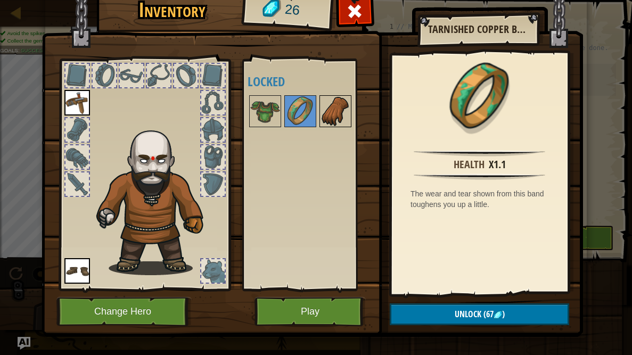
click at [341, 111] on img at bounding box center [336, 111] width 30 height 30
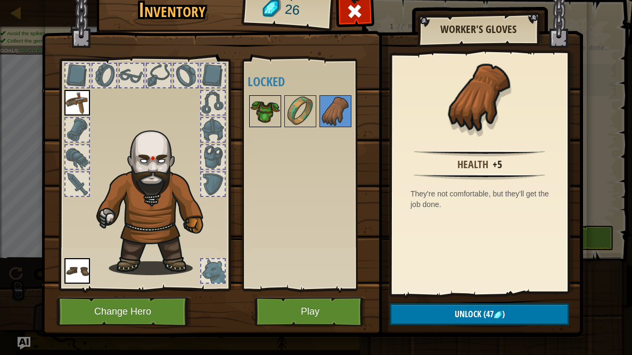
click at [279, 117] on img at bounding box center [265, 111] width 30 height 30
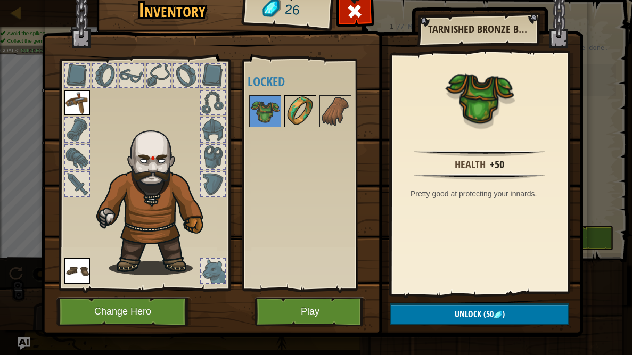
click at [288, 112] on img at bounding box center [301, 111] width 30 height 30
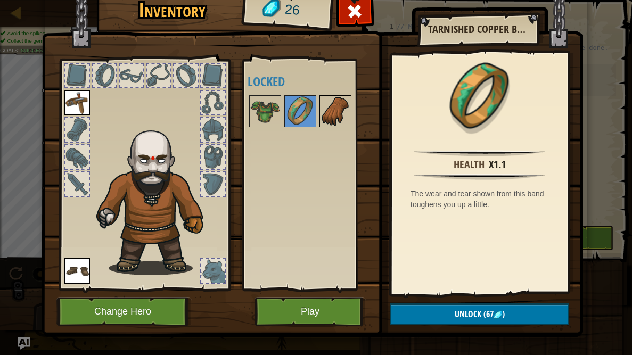
click at [323, 113] on img at bounding box center [336, 111] width 30 height 30
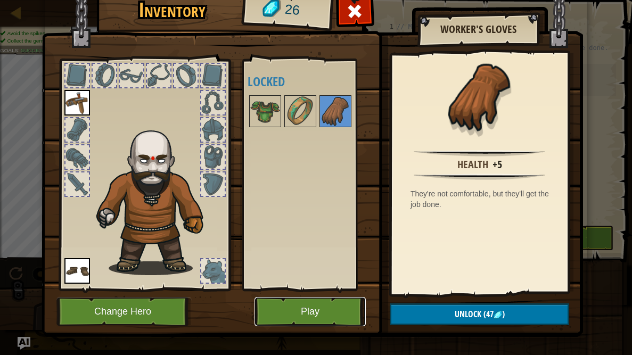
click at [295, 291] on button "Play" at bounding box center [310, 311] width 111 height 29
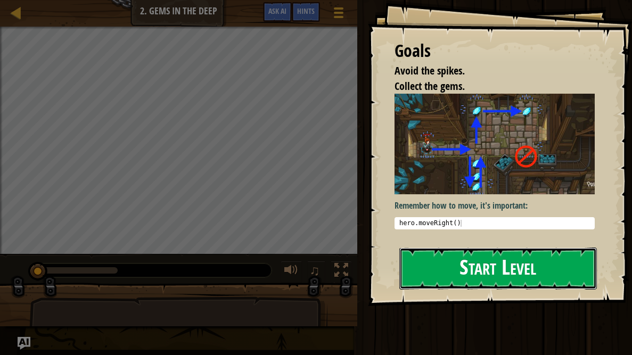
click at [483, 262] on button "Start Level" at bounding box center [499, 269] width 198 height 42
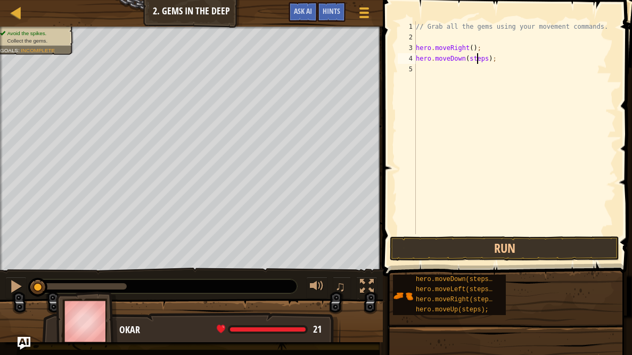
click at [478, 59] on div "// Grab all the gems using your movement commands. hero . moveRight ( ) ; hero …" at bounding box center [515, 138] width 202 height 234
click at [489, 58] on div "// Grab all the gems using your movement commands. hero . moveRight ( ) ; hero …" at bounding box center [515, 138] width 202 height 234
click at [454, 256] on button "Run" at bounding box center [505, 249] width 230 height 25
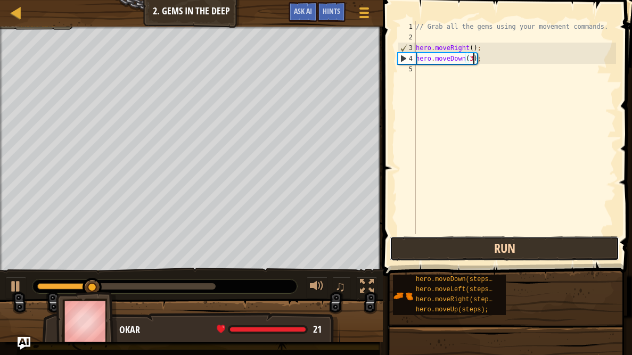
click at [454, 256] on button "Run" at bounding box center [505, 249] width 230 height 25
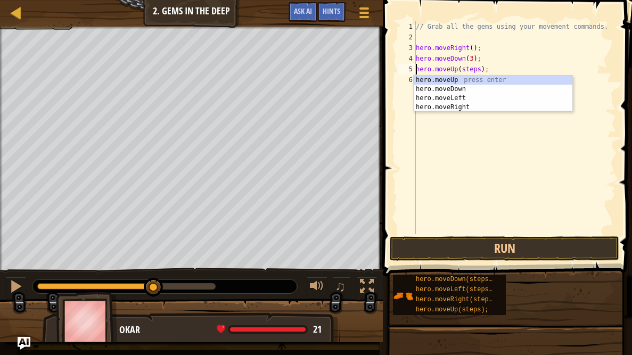
click at [479, 68] on div "// Grab all the gems using your movement commands. hero . moveRight ( ) ; hero …" at bounding box center [515, 138] width 202 height 234
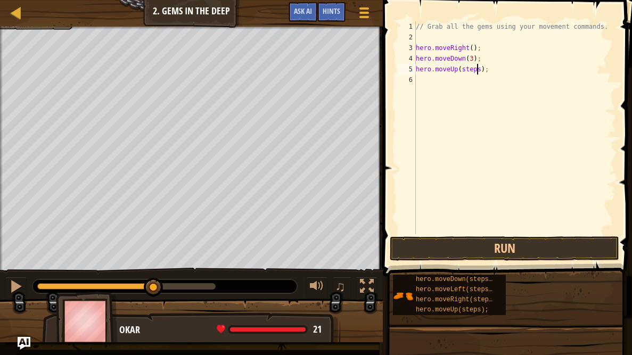
click at [479, 68] on div "// Grab all the gems using your movement commands. hero . moveRight ( ) ; hero …" at bounding box center [515, 138] width 202 height 234
click at [498, 243] on button "Run" at bounding box center [505, 249] width 230 height 25
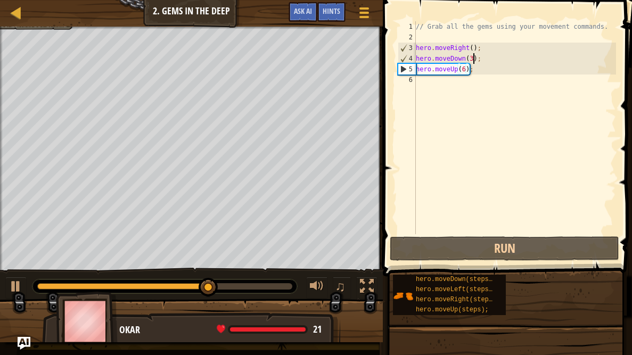
click at [475, 56] on div "// Grab all the gems using your movement commands. hero . moveRight ( ) ; hero …" at bounding box center [515, 138] width 202 height 234
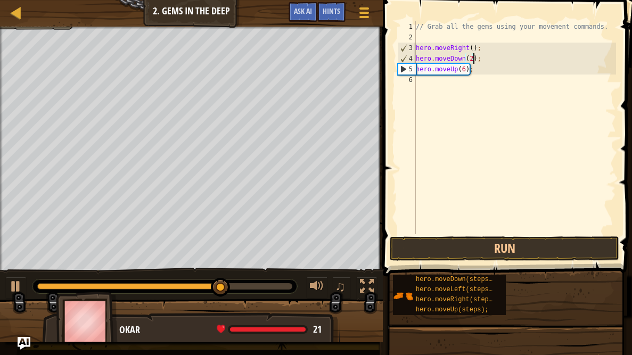
scroll to position [5, 4]
click at [436, 252] on button "Run" at bounding box center [505, 249] width 230 height 25
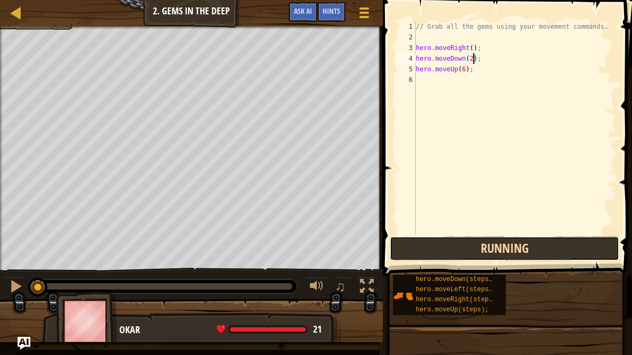
click at [436, 252] on button "Running" at bounding box center [505, 249] width 230 height 25
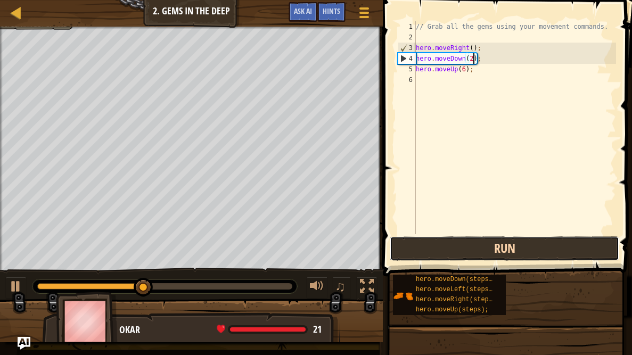
click at [436, 252] on button "Run" at bounding box center [505, 249] width 230 height 25
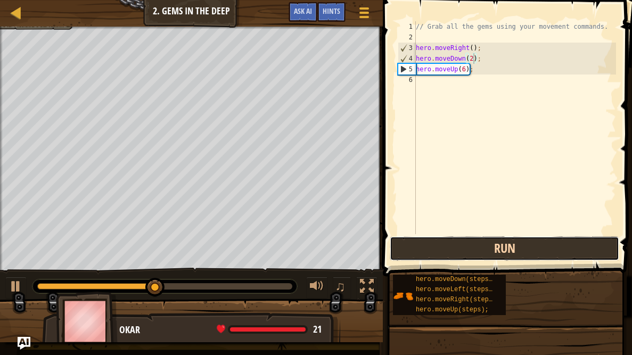
click at [448, 258] on button "Run" at bounding box center [505, 249] width 230 height 25
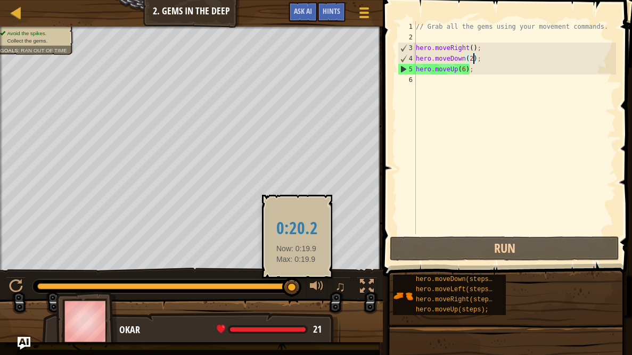
drag, startPoint x: 186, startPoint y: 286, endPoint x: 296, endPoint y: 294, distance: 110.0
click at [296, 291] on div at bounding box center [291, 287] width 19 height 19
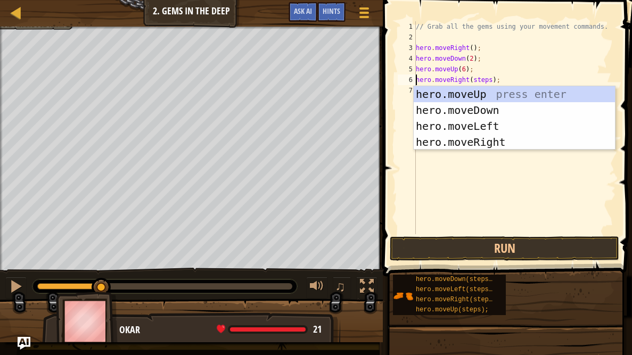
click at [484, 83] on div "// Grab all the gems using your movement commands. hero . moveRight ( ) ; hero …" at bounding box center [515, 138] width 202 height 234
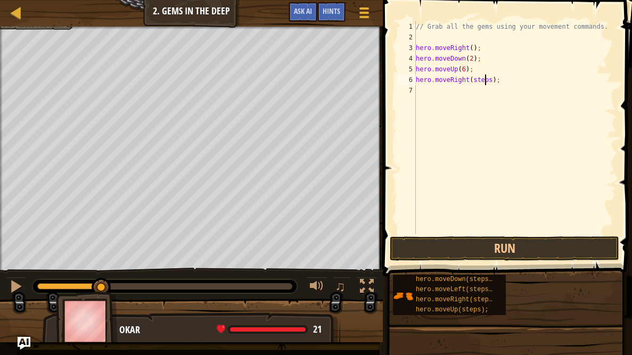
click at [484, 83] on div "// Grab all the gems using your movement commands. hero . moveRight ( ) ; hero …" at bounding box center [515, 138] width 202 height 234
click at [445, 246] on button "Run" at bounding box center [505, 249] width 230 height 25
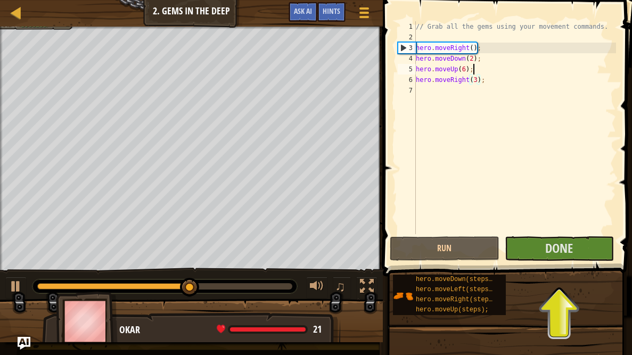
click at [482, 69] on div "// Grab all the gems using your movement commands. hero . moveRight ( ) ; hero …" at bounding box center [515, 138] width 202 height 234
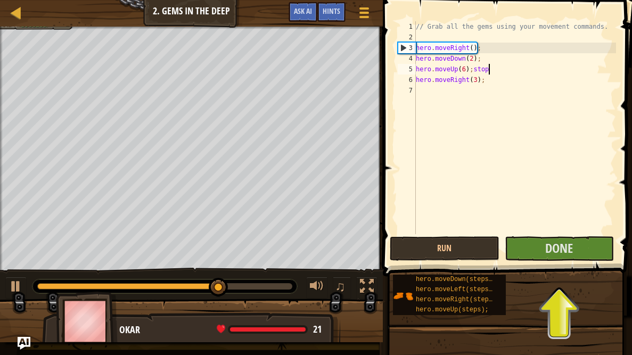
scroll to position [5, 5]
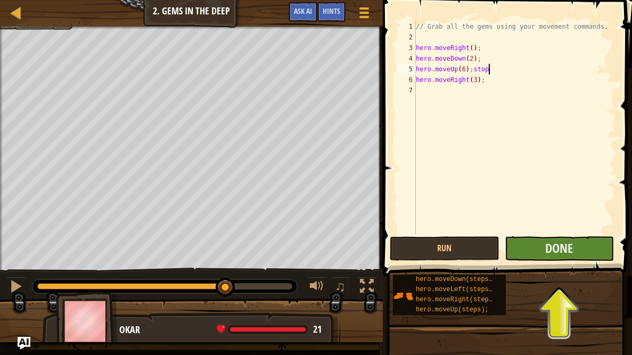
type textarea "hero.moveUp(6);stop"
click at [521, 252] on button "Done" at bounding box center [559, 249] width 109 height 25
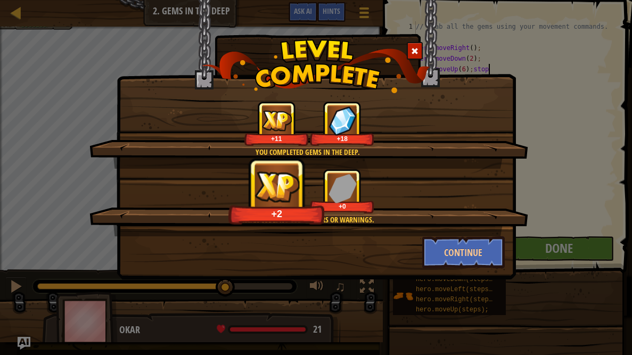
click at [410, 46] on div at bounding box center [415, 51] width 16 height 18
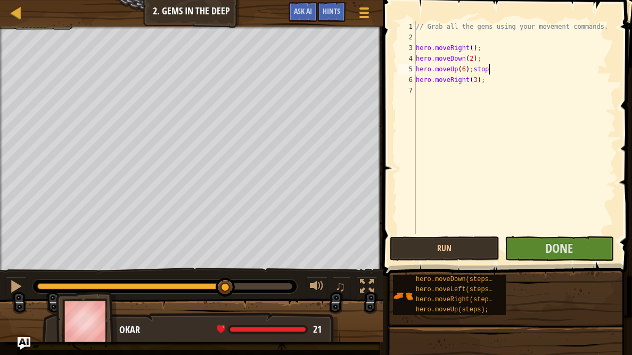
click at [512, 234] on div "// Grab all the gems using your movement commands. hero . moveRight ( ) ; hero …" at bounding box center [515, 138] width 202 height 234
click at [469, 243] on button "Run" at bounding box center [444, 249] width 109 height 25
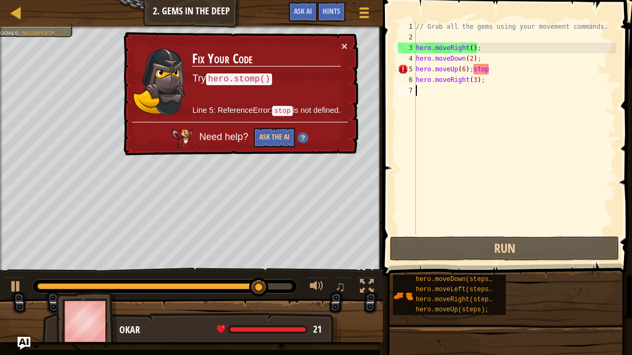
click at [496, 68] on div "// Grab all the gems using your movement commands. hero . moveRight ( ) ; hero …" at bounding box center [515, 138] width 202 height 234
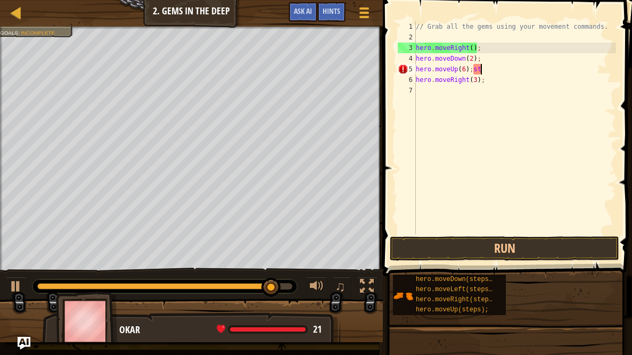
type textarea "hero.moveUp(6);"
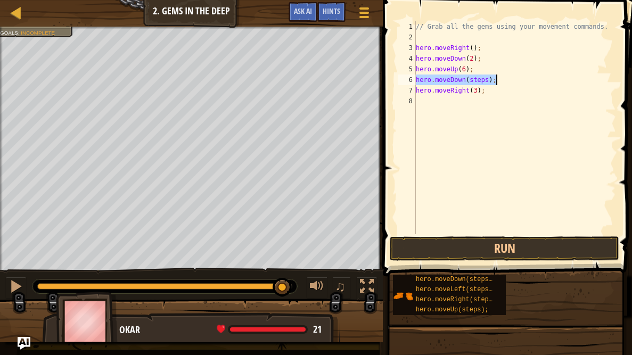
click at [482, 79] on div "// Grab all the gems using your movement commands. hero . moveRight ( ) ; hero …" at bounding box center [515, 127] width 202 height 213
click at [482, 79] on div "// Grab all the gems using your movement commands. hero . moveRight ( ) ; hero …" at bounding box center [515, 138] width 202 height 234
click at [482, 79] on div "// Grab all the gems using your movement commands. hero . moveRight ( ) ; hero …" at bounding box center [515, 127] width 202 height 213
click at [482, 79] on div "// Grab all the gems using your movement commands. hero . moveRight ( ) ; hero …" at bounding box center [515, 138] width 202 height 234
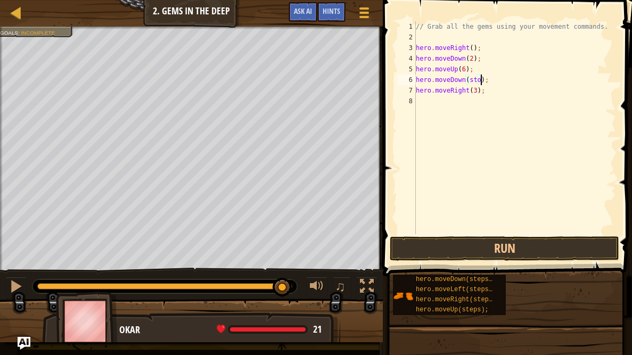
scroll to position [5, 5]
click at [437, 256] on button "Run" at bounding box center [505, 249] width 230 height 25
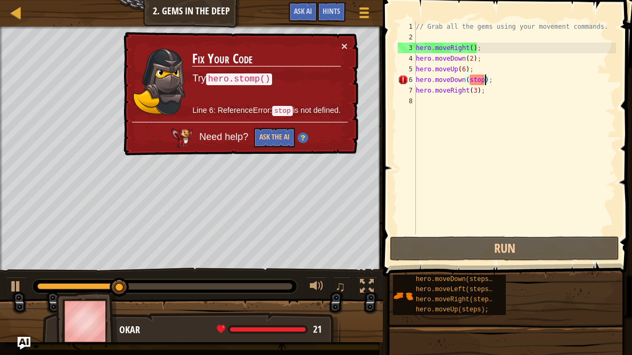
click at [474, 80] on div "// Grab all the gems using your movement commands. hero . moveRight ( ) ; hero …" at bounding box center [515, 138] width 202 height 234
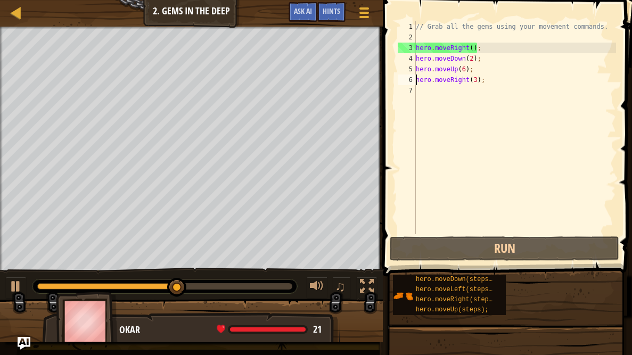
scroll to position [5, 5]
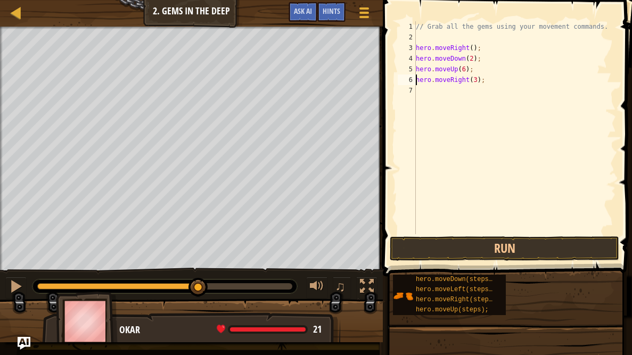
click at [495, 81] on div "// Grab all the gems using your movement commands. hero . moveRight ( ) ; hero …" at bounding box center [515, 138] width 202 height 234
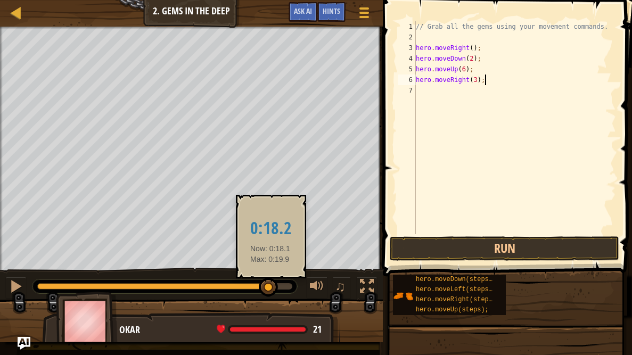
drag, startPoint x: 199, startPoint y: 282, endPoint x: 264, endPoint y: 282, distance: 64.5
click at [264, 282] on div at bounding box center [268, 287] width 19 height 19
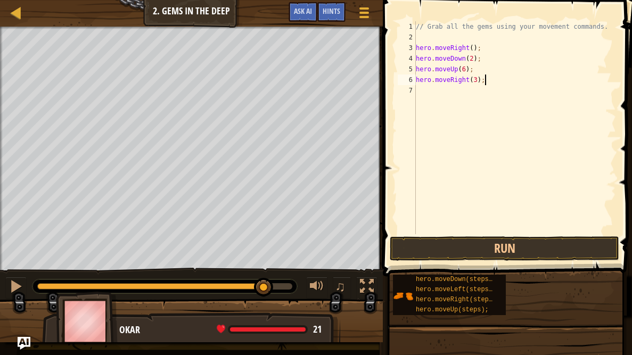
click at [466, 67] on div "// Grab all the gems using your movement commands. hero . moveRight ( ) ; hero …" at bounding box center [515, 138] width 202 height 234
type textarea "hero.moveUp(5);"
click at [502, 85] on div "// Grab all the gems using your movement commands. hero . moveRight ( ) ; hero …" at bounding box center [515, 138] width 202 height 234
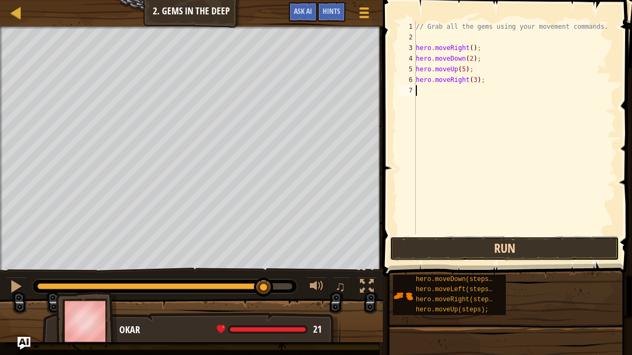
click at [436, 237] on button "Run" at bounding box center [505, 249] width 230 height 25
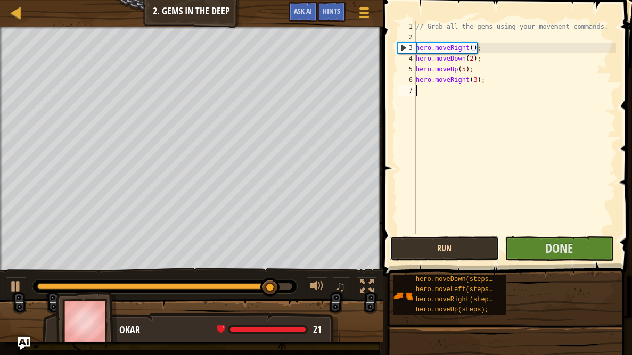
click at [426, 240] on button "Run" at bounding box center [444, 249] width 109 height 25
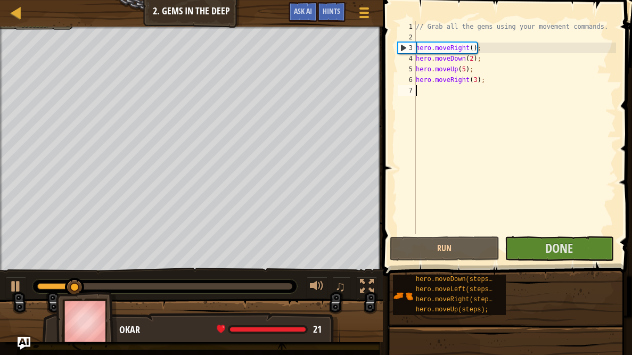
click at [477, 78] on div "// Grab all the gems using your movement commands. hero . moveRight ( ) ; hero …" at bounding box center [515, 138] width 202 height 234
type textarea "hero.moveRight(3);"
click at [507, 131] on div "// Grab all the gems using your movement commands. hero . moveRight ( ) ; hero …" at bounding box center [515, 138] width 202 height 234
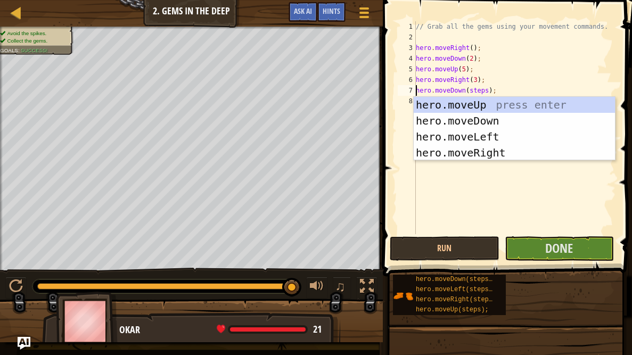
click at [479, 90] on div "// Grab all the gems using your movement commands. hero . moveRight ( ) ; hero …" at bounding box center [515, 138] width 202 height 234
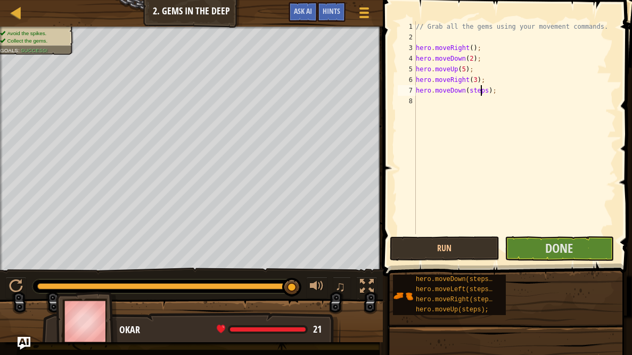
click at [479, 90] on div "// Grab all the gems using your movement commands. hero . moveRight ( ) ; hero …" at bounding box center [515, 138] width 202 height 234
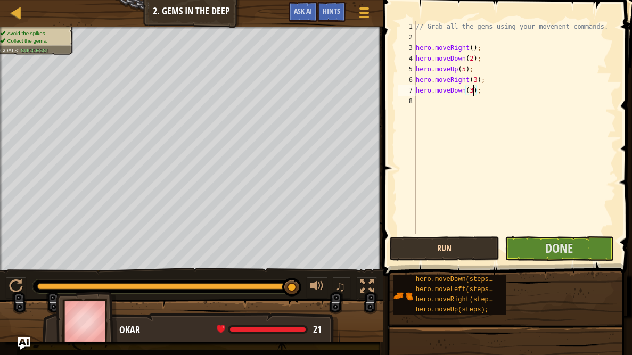
type textarea "hero.moveDown(3);"
click at [481, 249] on button "Run" at bounding box center [444, 249] width 109 height 25
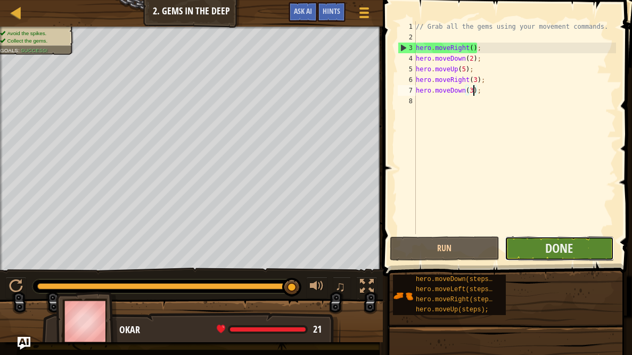
click at [568, 257] on button "Done" at bounding box center [559, 249] width 109 height 25
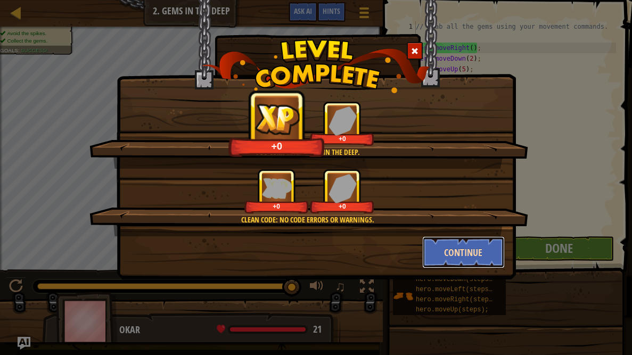
click at [450, 253] on button "Continue" at bounding box center [463, 253] width 83 height 32
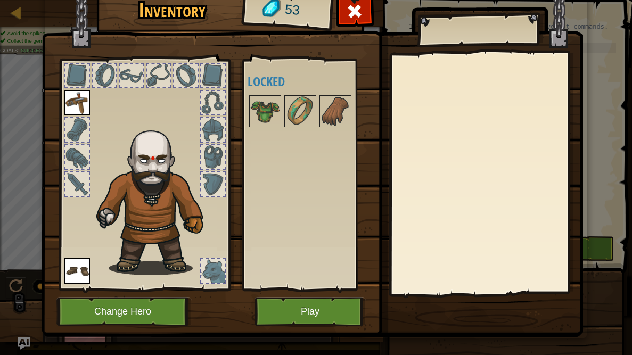
click at [282, 104] on div at bounding box center [311, 111] width 126 height 35
click at [294, 108] on img at bounding box center [301, 111] width 30 height 30
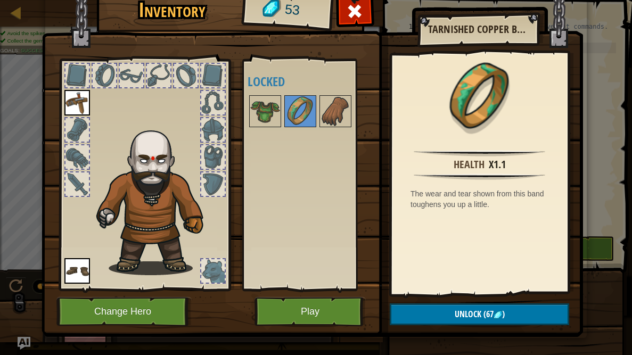
click at [317, 112] on div at bounding box center [311, 111] width 126 height 35
click at [352, 107] on div at bounding box center [311, 111] width 126 height 35
click at [321, 108] on img at bounding box center [336, 111] width 30 height 30
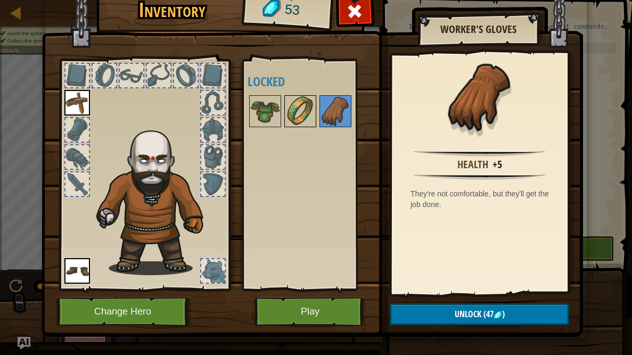
click at [291, 111] on img at bounding box center [301, 111] width 30 height 30
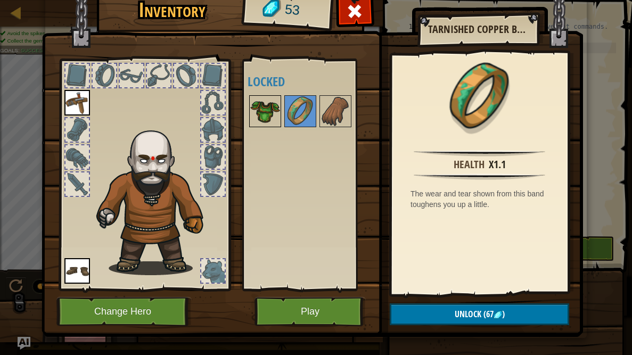
click at [258, 113] on img at bounding box center [265, 111] width 30 height 30
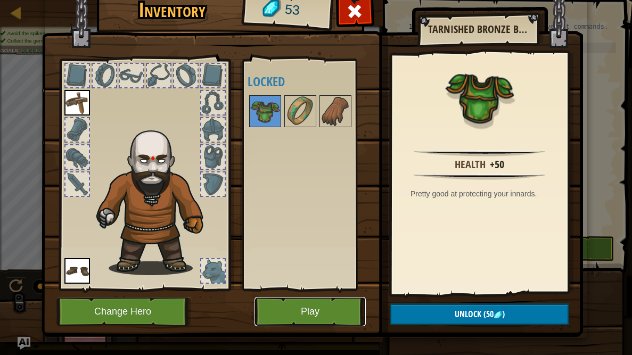
click at [300, 291] on button "Play" at bounding box center [310, 311] width 111 height 29
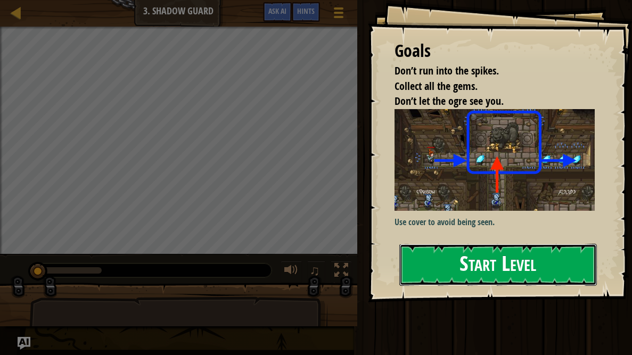
click at [486, 265] on button "Start Level" at bounding box center [499, 265] width 198 height 42
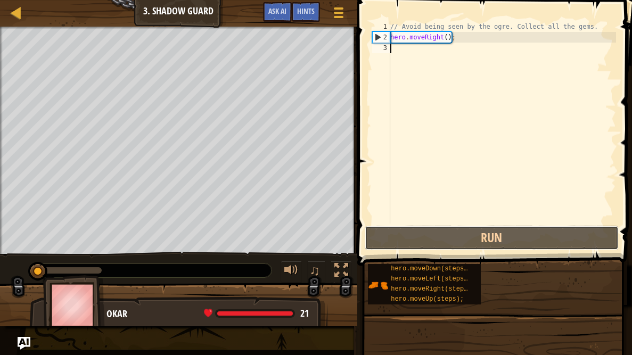
click at [446, 244] on button "Run" at bounding box center [492, 238] width 255 height 25
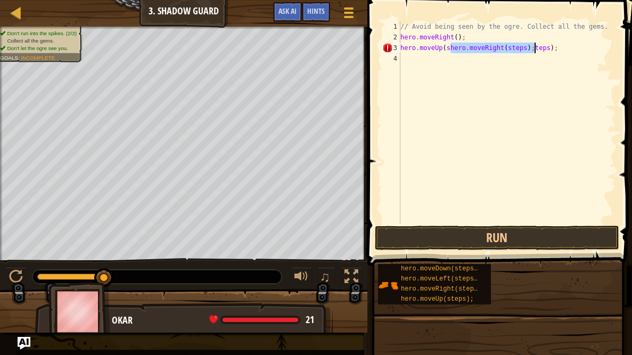
click at [550, 45] on div "// Avoid being seen by the ogre. Collect all the gems. hero . moveRight ( ) ; h…" at bounding box center [507, 133] width 218 height 224
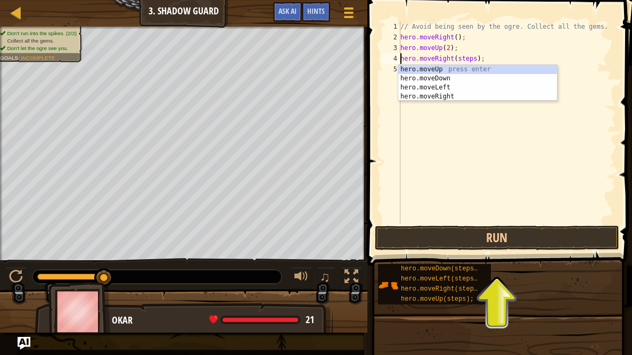
click at [478, 60] on div "// Avoid being seen by the ogre. Collect all the gems. hero . moveRight ( ) ; h…" at bounding box center [507, 133] width 218 height 224
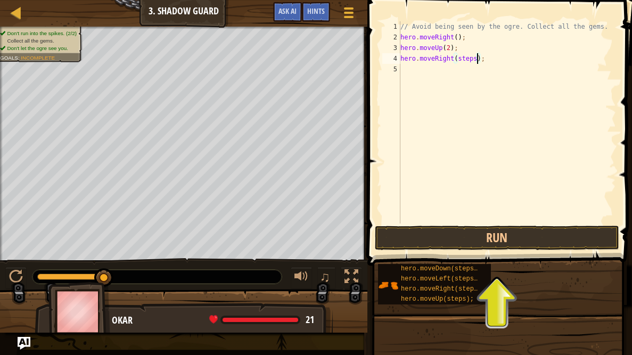
click at [478, 60] on div "// Avoid being seen by the ogre. Collect all the gems. hero . moveRight ( ) ; h…" at bounding box center [507, 133] width 218 height 224
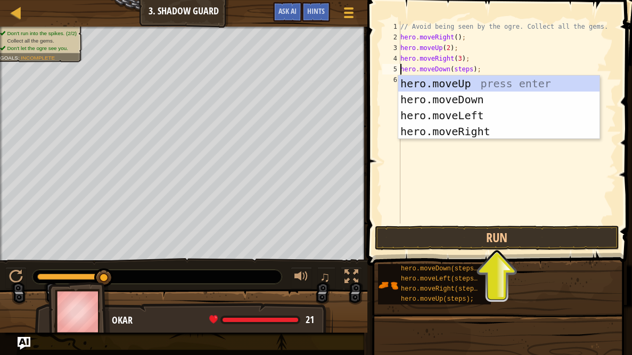
click at [474, 67] on div "// Avoid being seen by the ogre. Collect all the gems. hero . moveRight ( ) ; h…" at bounding box center [507, 133] width 218 height 224
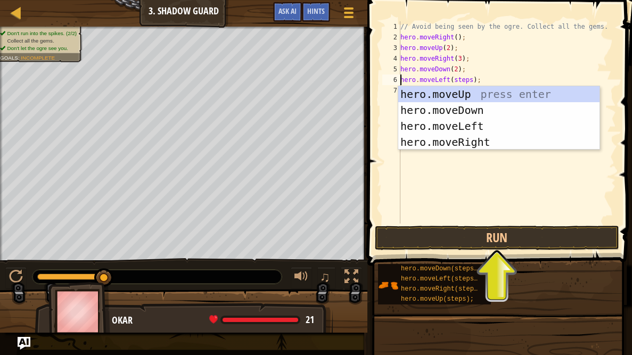
click at [468, 79] on div "// Avoid being seen by the ogre. Collect all the gems. hero . moveRight ( ) ; h…" at bounding box center [507, 133] width 218 height 224
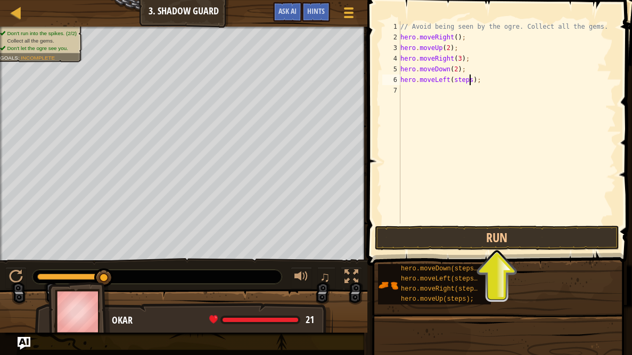
click at [468, 79] on div "// Avoid being seen by the ogre. Collect all the gems. hero . moveRight ( ) ; h…" at bounding box center [507, 133] width 218 height 224
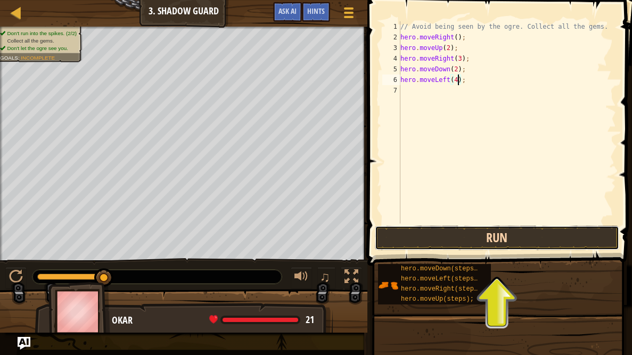
click at [439, 245] on button "Run" at bounding box center [497, 238] width 244 height 25
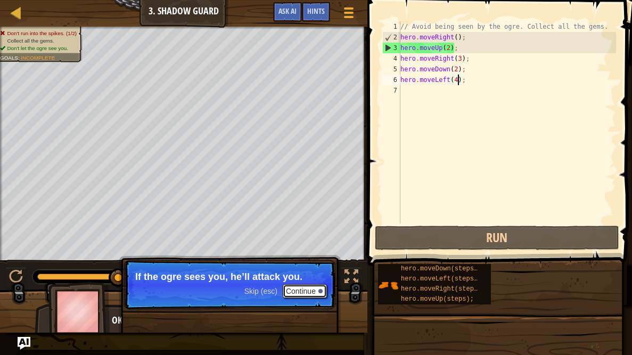
click at [319, 291] on button "Continue" at bounding box center [305, 291] width 44 height 14
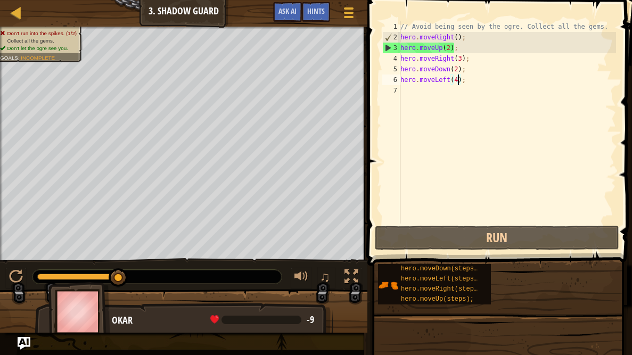
click at [449, 49] on div "// Avoid being seen by the ogre. Collect all the gems. hero . moveRight ( ) ; h…" at bounding box center [507, 133] width 218 height 224
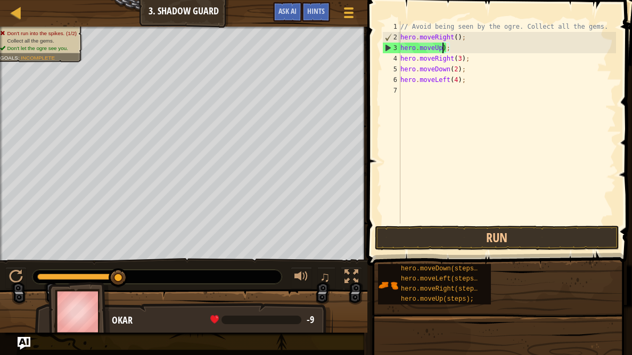
scroll to position [5, 4]
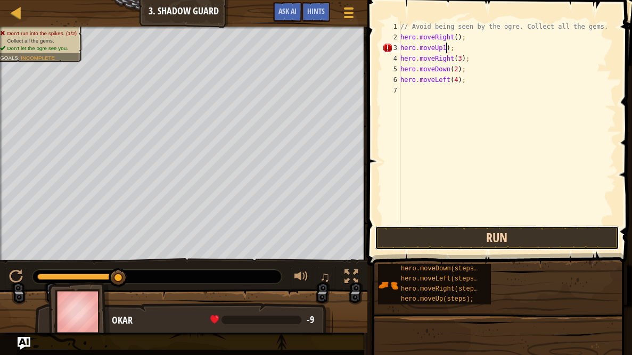
click at [495, 244] on button "Run" at bounding box center [497, 238] width 244 height 25
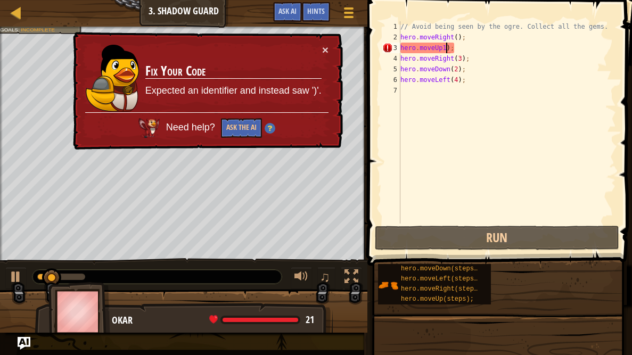
click at [445, 46] on div "// Avoid being seen by the ogre. Collect all the gems. hero . moveRight ( ) ; h…" at bounding box center [507, 133] width 218 height 224
click at [330, 51] on div "× Fix Your Code Expected an identifier and instead saw ')'. Need help? Ask the …" at bounding box center [207, 91] width 272 height 118
click at [327, 51] on button "×" at bounding box center [325, 49] width 6 height 11
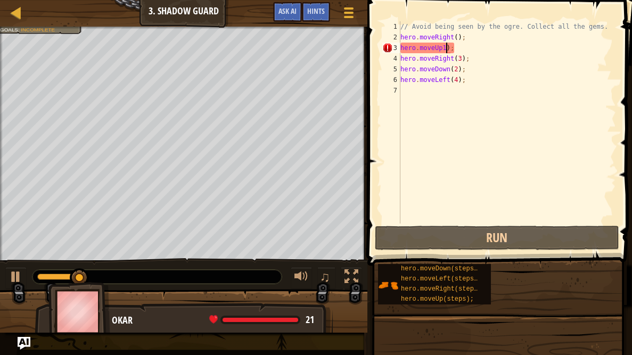
click at [444, 50] on div "// Avoid being seen by the ogre. Collect all the gems. hero . moveRight ( ) ; h…" at bounding box center [507, 133] width 218 height 224
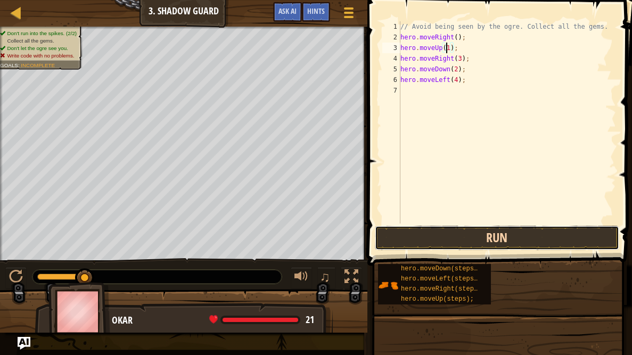
click at [443, 241] on button "Run" at bounding box center [497, 238] width 244 height 25
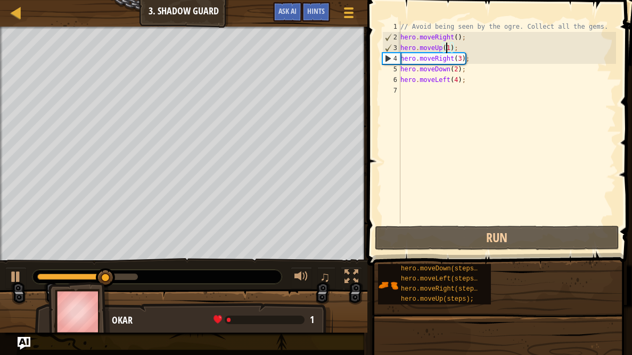
click at [461, 58] on div "// Avoid being seen by the ogre. Collect all the gems. hero . moveRight ( ) ; h…" at bounding box center [507, 133] width 218 height 224
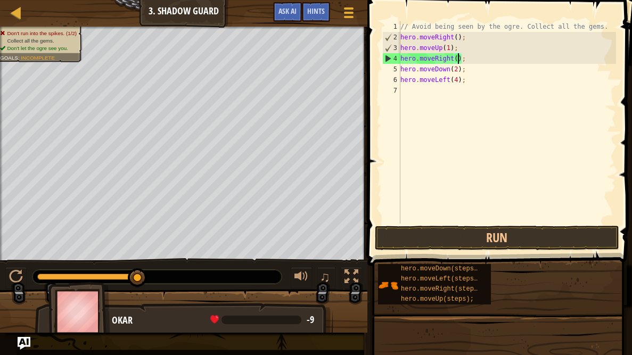
scroll to position [5, 4]
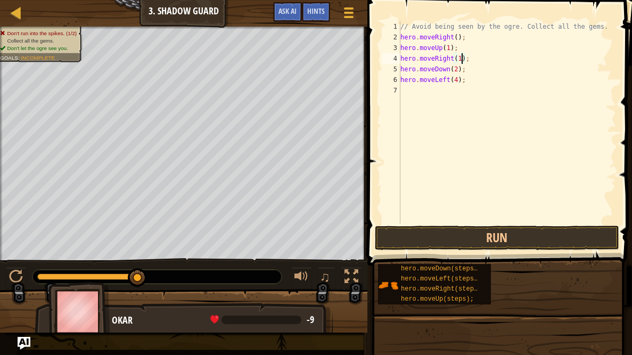
click at [457, 67] on div "// Avoid being seen by the ogre. Collect all the gems. hero . moveRight ( ) ; h…" at bounding box center [507, 133] width 218 height 224
click at [458, 78] on div "// Avoid being seen by the ogre. Collect all the gems. hero . moveRight ( ) ; h…" at bounding box center [507, 133] width 218 height 224
click at [404, 238] on button "Run" at bounding box center [497, 238] width 244 height 25
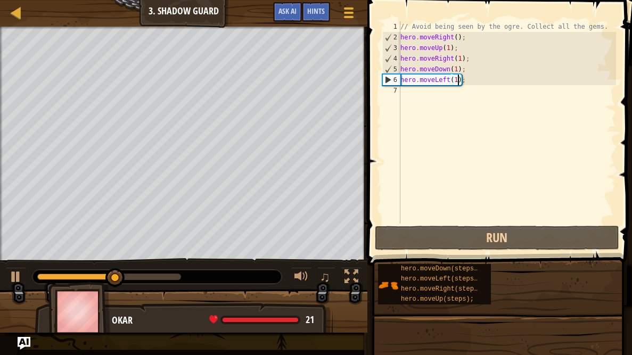
click at [444, 79] on div "// Avoid being seen by the ogre. Collect all the gems. hero . moveRight ( ) ; h…" at bounding box center [507, 133] width 218 height 224
click at [446, 79] on div "// Avoid being seen by the ogre. Collect all the gems. hero . moveRight ( ) ; h…" at bounding box center [507, 133] width 218 height 224
click at [450, 79] on div "// Avoid being seen by the ogre. Collect all the gems. hero . moveRight ( ) ; h…" at bounding box center [507, 133] width 218 height 224
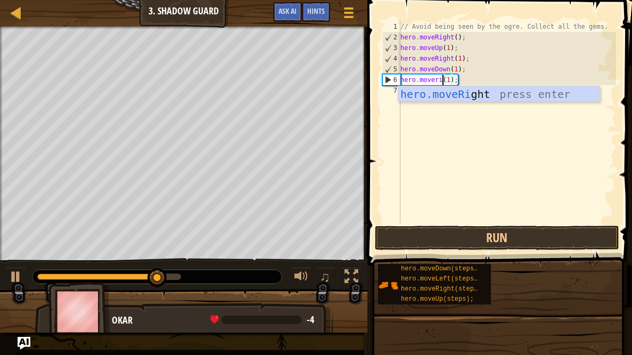
scroll to position [5, 4]
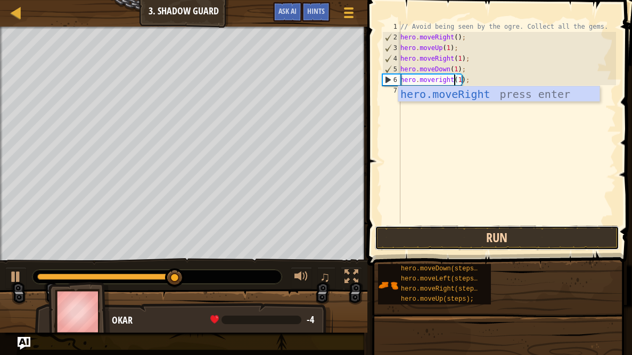
click at [479, 229] on button "Run" at bounding box center [497, 238] width 244 height 25
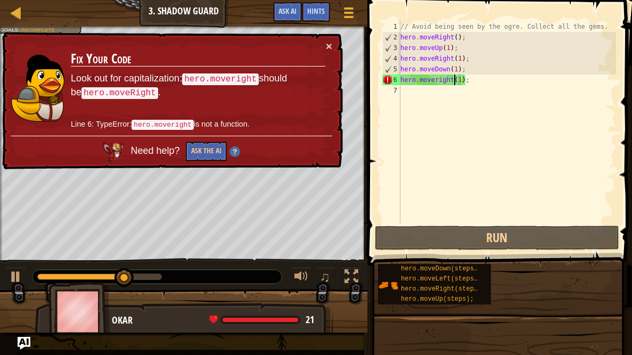
click at [319, 39] on div "× Fix Your Code Look out for capitalization: hero.moveright should be hero.move…" at bounding box center [171, 101] width 343 height 138
click at [441, 83] on div "// Avoid being seen by the ogre. Collect all the gems. hero . moveRight ( ) ; h…" at bounding box center [507, 133] width 218 height 224
click at [439, 83] on div "// Avoid being seen by the ogre. Collect all the gems. hero . moveRight ( ) ; h…" at bounding box center [507, 133] width 218 height 224
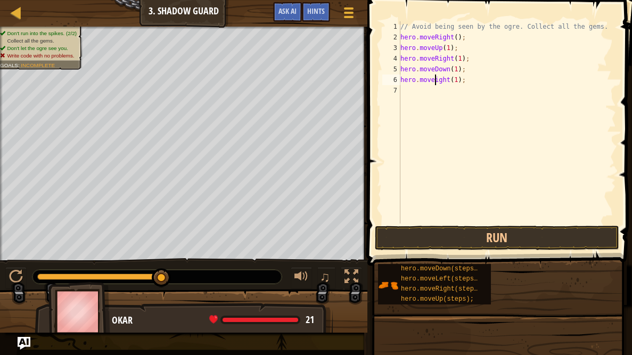
scroll to position [5, 3]
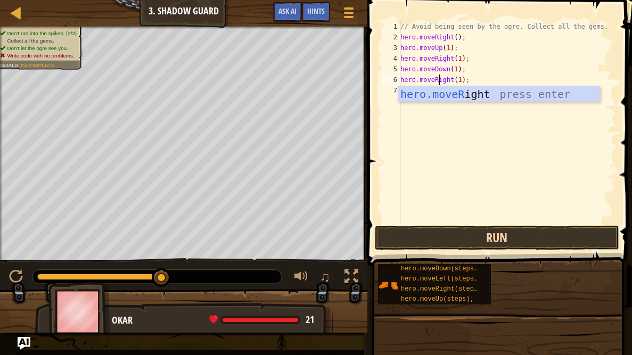
type textarea "hero.moveRight(1);"
click at [415, 239] on button "Run" at bounding box center [497, 238] width 244 height 25
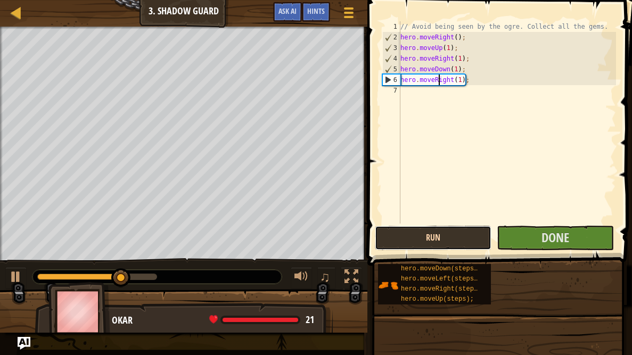
click at [415, 239] on button "Run" at bounding box center [433, 238] width 117 height 25
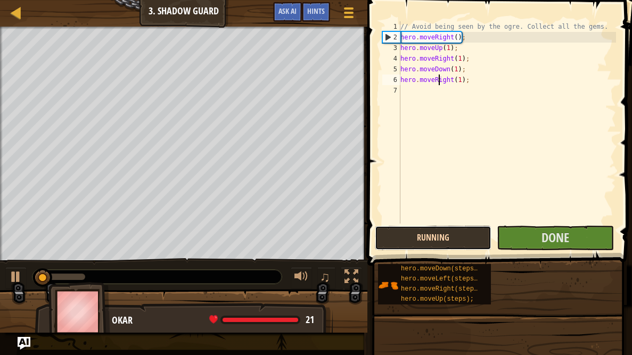
click at [415, 239] on button "Running" at bounding box center [433, 238] width 117 height 25
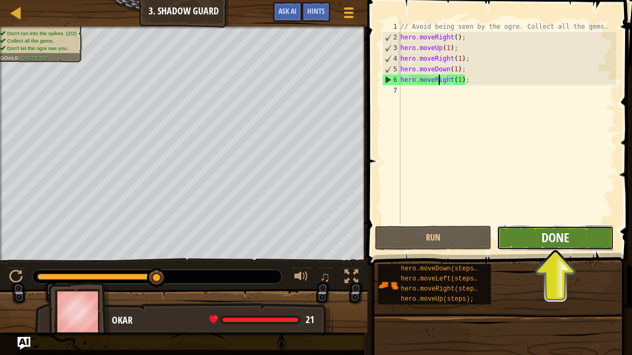
click at [556, 244] on span "Done" at bounding box center [556, 237] width 28 height 17
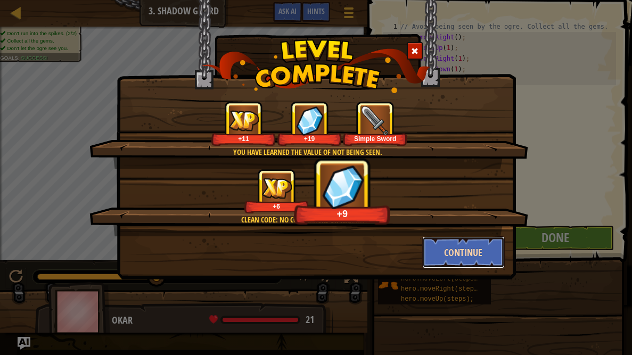
click at [463, 237] on button "Continue" at bounding box center [463, 253] width 83 height 32
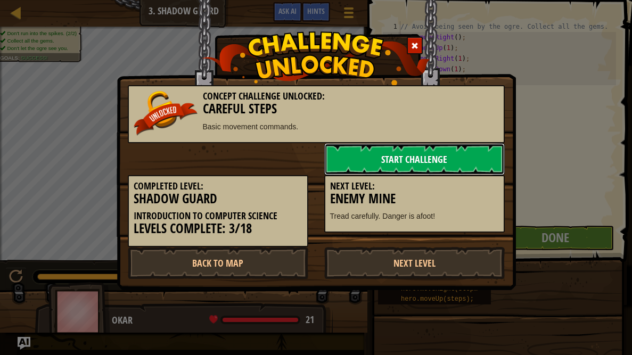
click at [476, 157] on link "Start Challenge" at bounding box center [414, 159] width 181 height 32
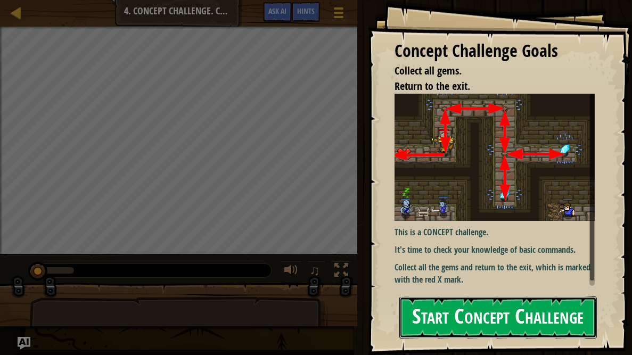
click at [436, 291] on button "Start Concept Challenge" at bounding box center [499, 318] width 198 height 42
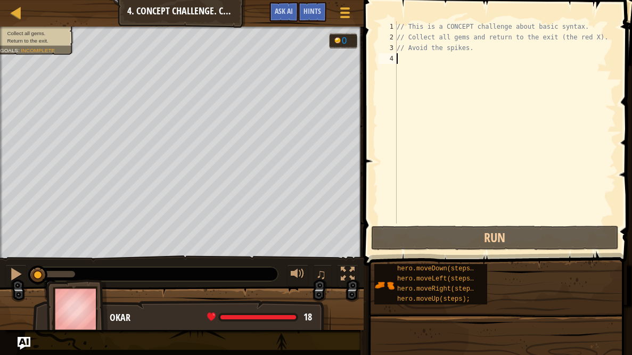
type textarea "h"
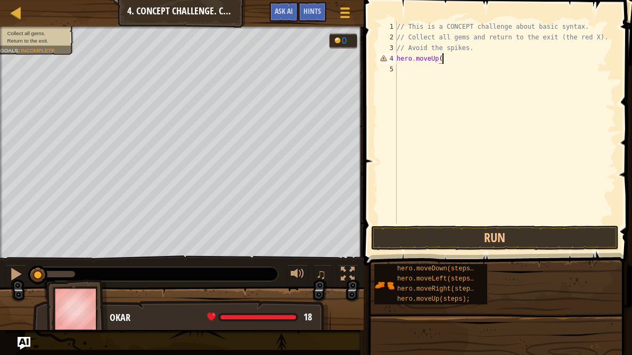
scroll to position [5, 3]
type textarea "hero.moveUp(1)"
click at [454, 72] on div "// This is a CONCEPT challenge about basic syntax. // Collect all gems and retu…" at bounding box center [506, 133] width 222 height 224
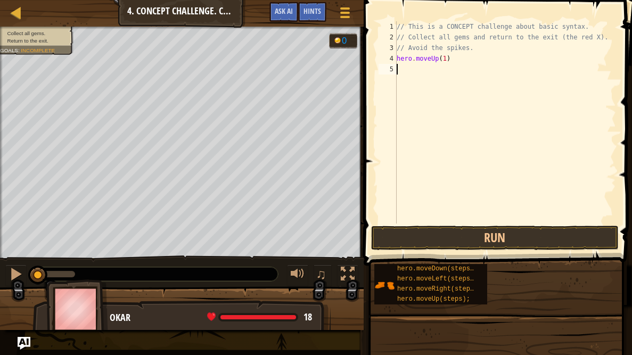
click at [454, 72] on div "// This is a CONCEPT challenge about basic syntax. // Collect all gems and retu…" at bounding box center [506, 133] width 222 height 224
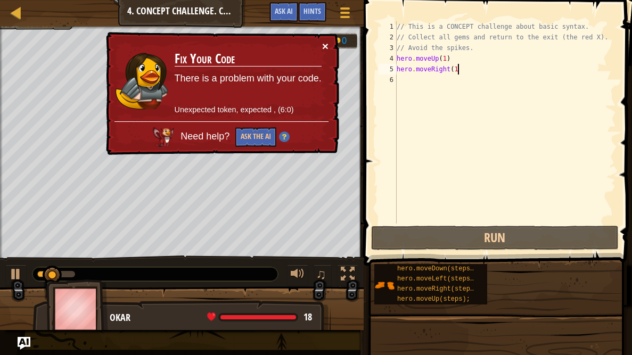
click at [327, 52] on button "×" at bounding box center [325, 45] width 6 height 11
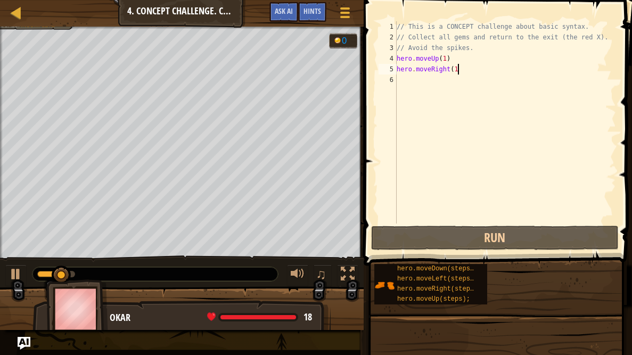
click at [500, 70] on div "// This is a CONCEPT challenge about basic syntax. // Collect all gems and retu…" at bounding box center [506, 133] width 222 height 224
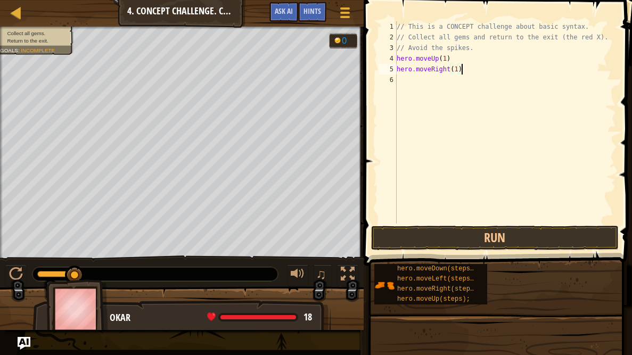
click at [464, 66] on div "// This is a CONCEPT challenge about basic syntax. // Collect all gems and retu…" at bounding box center [506, 133] width 222 height 224
click at [466, 60] on div "// This is a CONCEPT challenge about basic syntax. // Collect all gems and retu…" at bounding box center [506, 133] width 222 height 224
click at [473, 70] on div "// This is a CONCEPT challenge about basic syntax. // Collect all gems and retu…" at bounding box center [506, 133] width 222 height 224
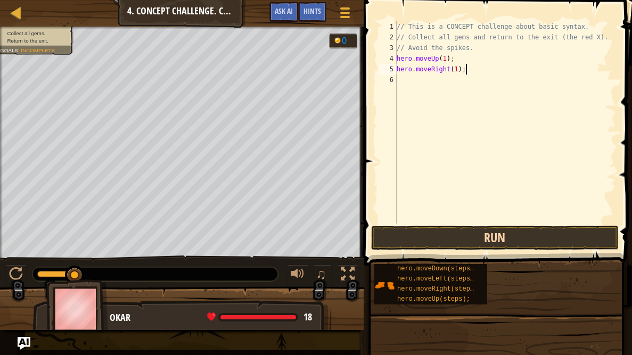
type textarea "hero.moveRight(1);"
click at [398, 246] on button "Run" at bounding box center [495, 238] width 248 height 25
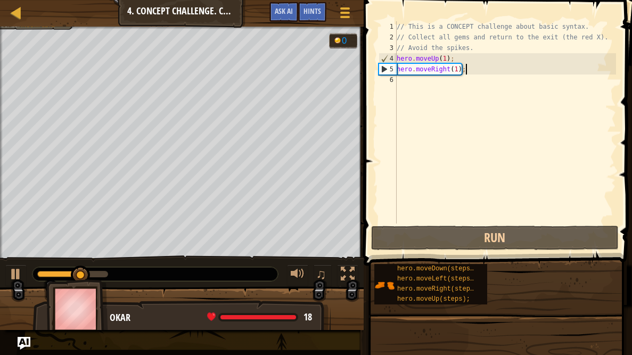
click at [489, 97] on div "// This is a CONCEPT challenge about basic syntax. // Collect all gems and retu…" at bounding box center [506, 133] width 222 height 224
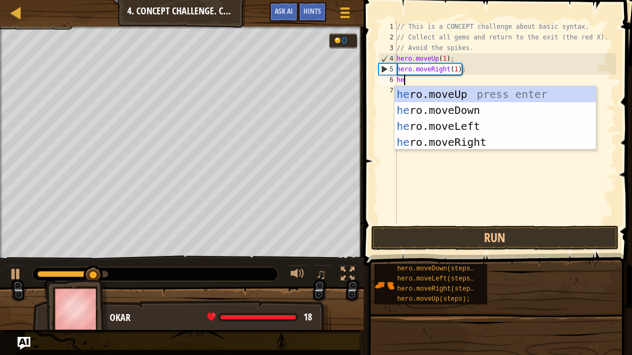
scroll to position [5, 0]
type textarea "hero"
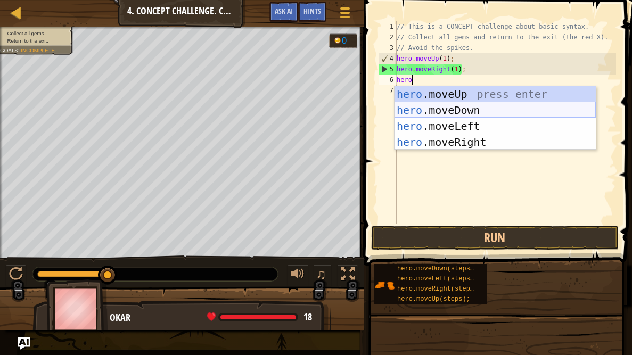
click at [459, 115] on div "hero .moveUp press enter hero .moveDown press enter hero .moveLeft press enter …" at bounding box center [495, 134] width 201 height 96
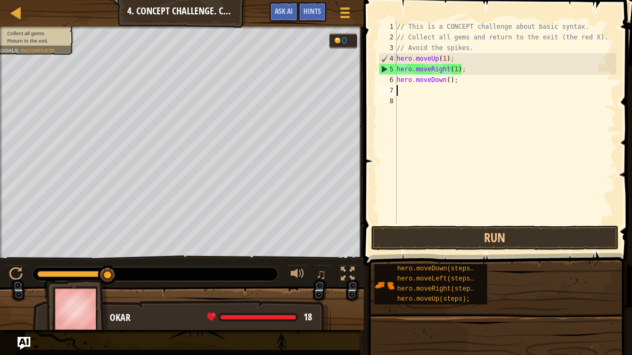
scroll to position [5, 0]
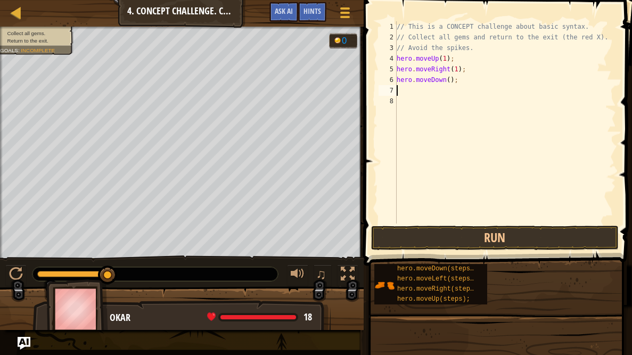
click at [450, 79] on div "// This is a CONCEPT challenge about basic syntax. // Collect all gems and retu…" at bounding box center [506, 133] width 222 height 224
type textarea "hero.moveDown(2);"
click at [434, 238] on button "Run" at bounding box center [495, 238] width 248 height 25
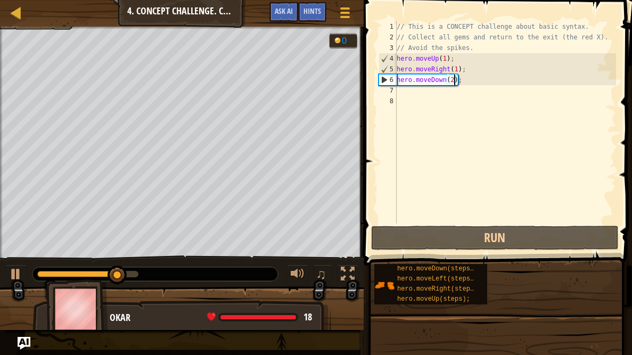
click at [463, 101] on div "// This is a CONCEPT challenge about basic syntax. // Collect all gems and retu…" at bounding box center [506, 133] width 222 height 224
click at [476, 81] on div "// This is a CONCEPT challenge about basic syntax. // Collect all gems and retu…" at bounding box center [506, 133] width 222 height 224
type textarea "hero.moveDown(2);"
click at [468, 95] on div "// This is a CONCEPT challenge about basic syntax. // Collect all gems and retu…" at bounding box center [506, 133] width 222 height 224
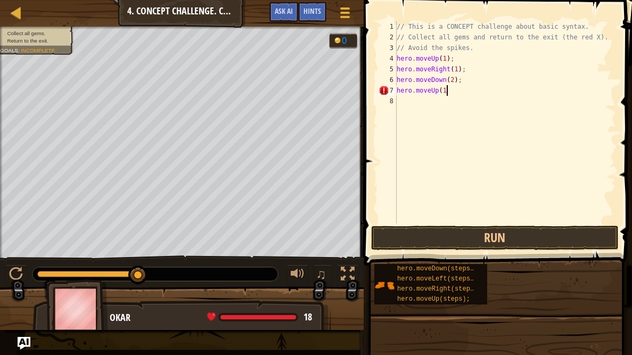
scroll to position [5, 4]
type textarea "hero.moveUp(1);"
click at [455, 109] on div "// This is a CONCEPT challenge about basic syntax. // Collect all gems and retu…" at bounding box center [506, 133] width 222 height 224
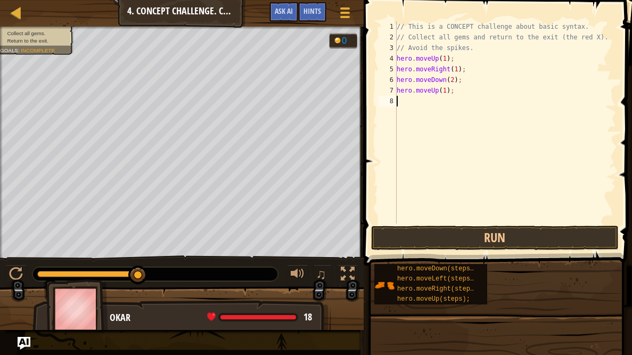
type textarea "e"
type textarea "hero.moveRight(1)"
click at [471, 115] on div "// This is a CONCEPT challenge about basic syntax. // Collect all gems and retu…" at bounding box center [506, 133] width 222 height 224
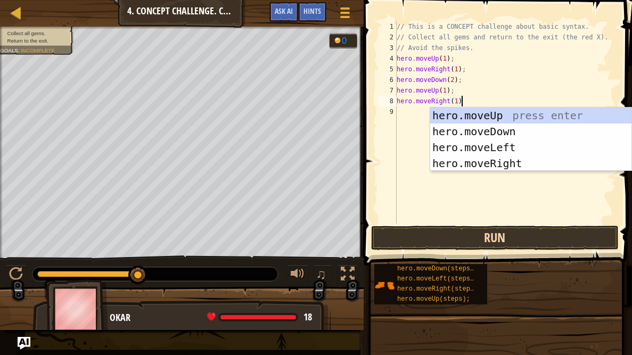
type textarea "hero.moveRight(1)"
click at [417, 239] on button "Run" at bounding box center [495, 238] width 248 height 25
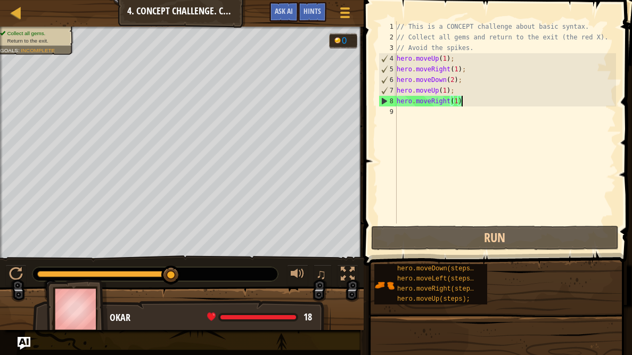
click at [443, 124] on div "// This is a CONCEPT challenge about basic syntax. // Collect all gems and retu…" at bounding box center [506, 133] width 222 height 224
type textarea "hero.moveRight(1)"
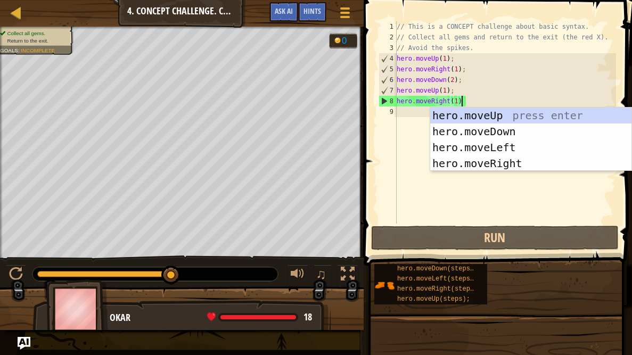
click at [397, 114] on div "// This is a CONCEPT challenge about basic syntax. // Collect all gems and retu…" at bounding box center [506, 133] width 222 height 224
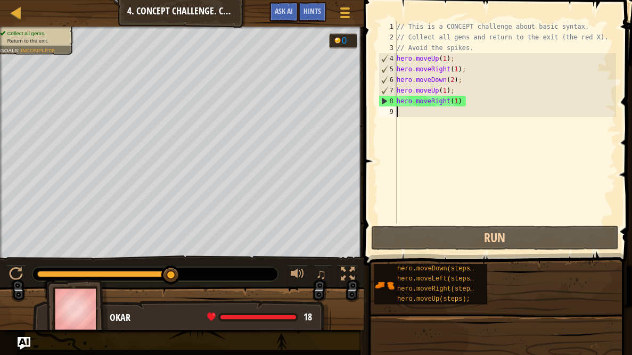
type textarea "hero.moveRight(1)"
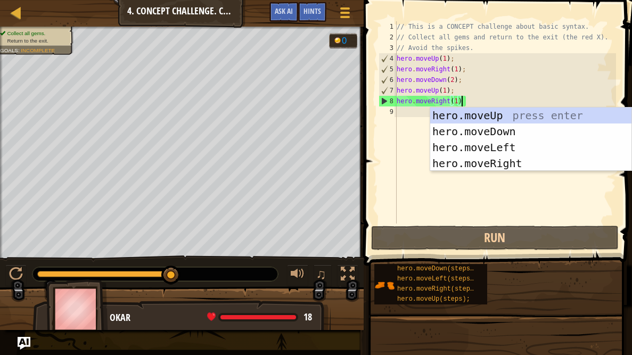
click at [398, 113] on div "// This is a CONCEPT challenge about basic syntax. // Collect all gems and retu…" at bounding box center [506, 133] width 222 height 224
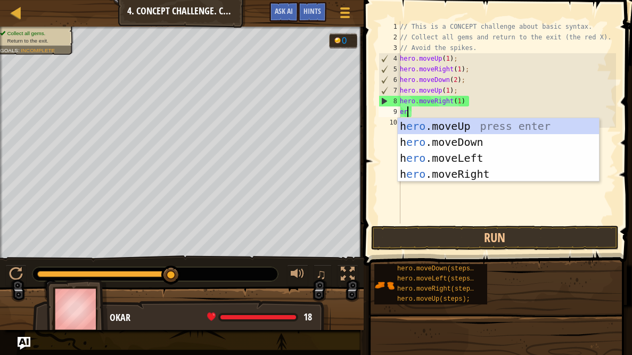
type textarea "e"
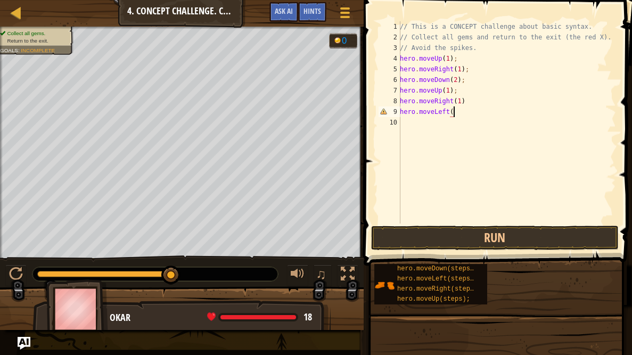
scroll to position [5, 4]
type textarea "hero.moveLeft(1)"
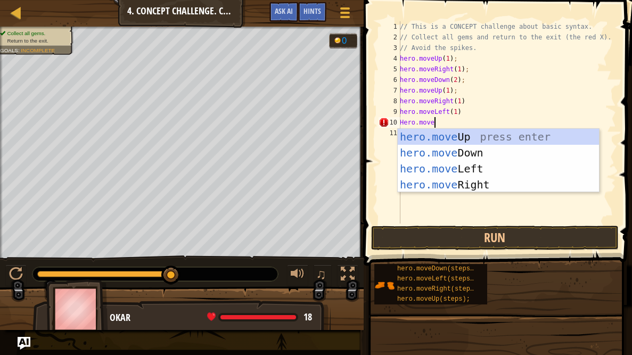
scroll to position [5, 2]
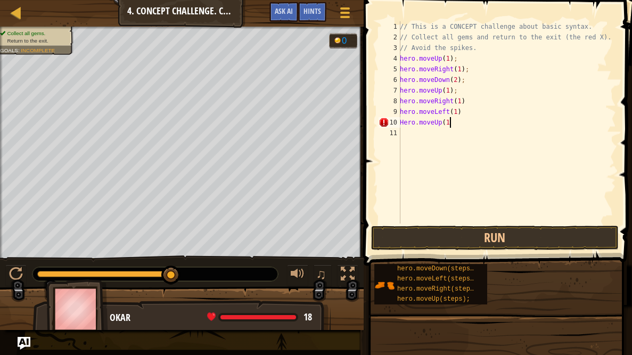
type textarea "Hero.moveUp(1)"
click at [420, 138] on div "// This is a CONCEPT challenge about basic syntax. // Collect all gems and retu…" at bounding box center [507, 133] width 218 height 224
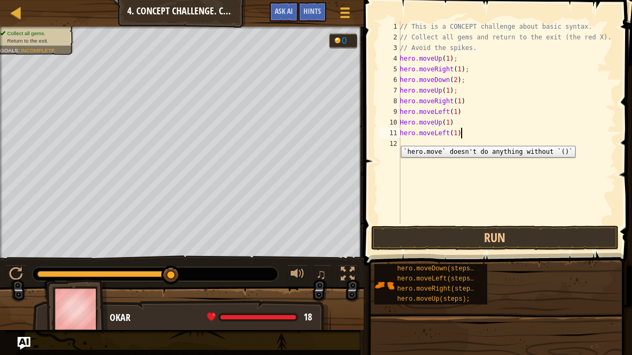
type textarea "hero.moveLeft(1)"
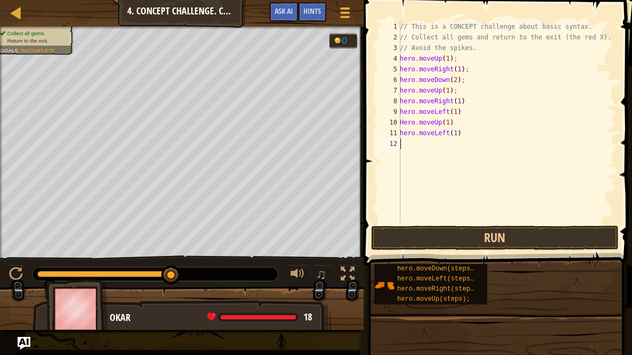
click at [413, 141] on div "// This is a CONCEPT challenge about basic syntax. // Collect all gems and retu…" at bounding box center [507, 133] width 218 height 224
click at [455, 183] on div "// This is a CONCEPT challenge about basic syntax. // Collect all gems and retu…" at bounding box center [507, 133] width 218 height 224
type textarea "hero"
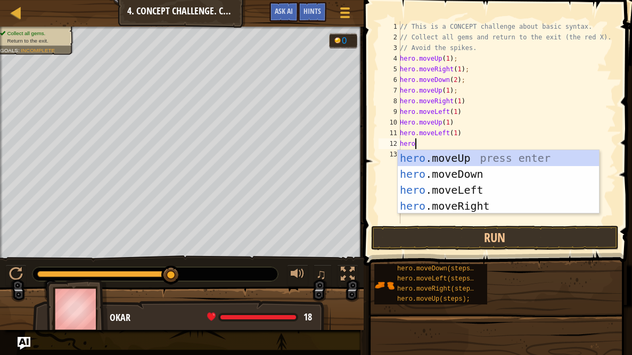
scroll to position [5, 1]
click at [458, 178] on div "hero .moveUp press enter hero .moveDown press enter hero .moveLeft press enter …" at bounding box center [498, 198] width 201 height 96
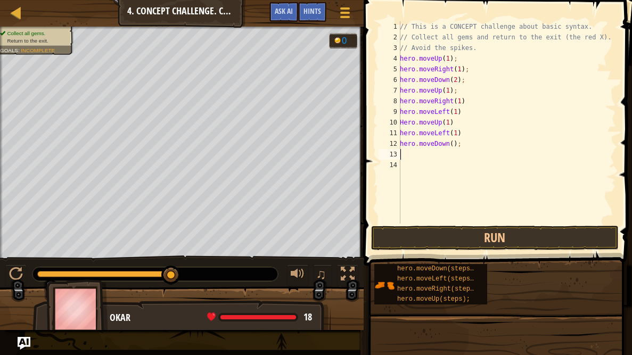
scroll to position [5, 0]
click at [453, 146] on div "// This is a CONCEPT challenge about basic syntax. // Collect all gems and retu…" at bounding box center [507, 133] width 218 height 224
click at [442, 238] on button "Run" at bounding box center [495, 238] width 248 height 25
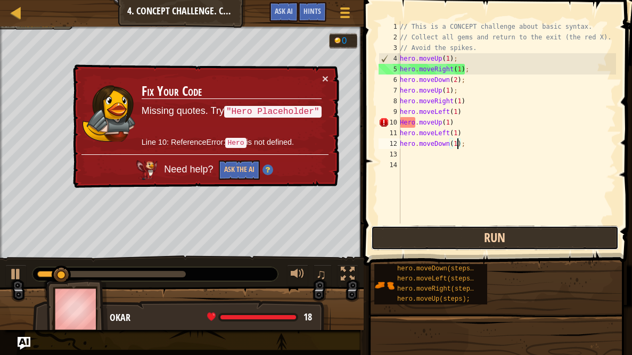
click at [417, 230] on button "Run" at bounding box center [495, 238] width 248 height 25
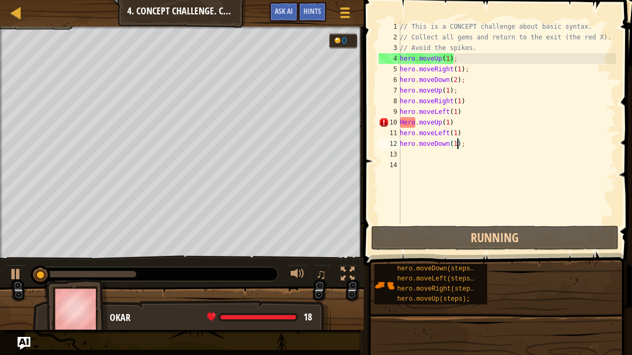
click at [495, 101] on div "// This is a CONCEPT challenge about basic syntax. // Collect all gems and retu…" at bounding box center [507, 133] width 218 height 224
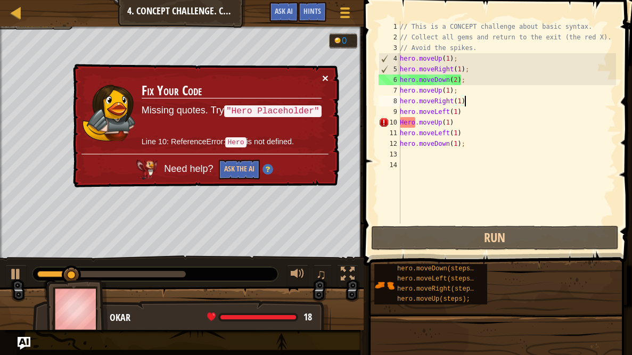
click at [324, 76] on button "×" at bounding box center [326, 79] width 7 height 11
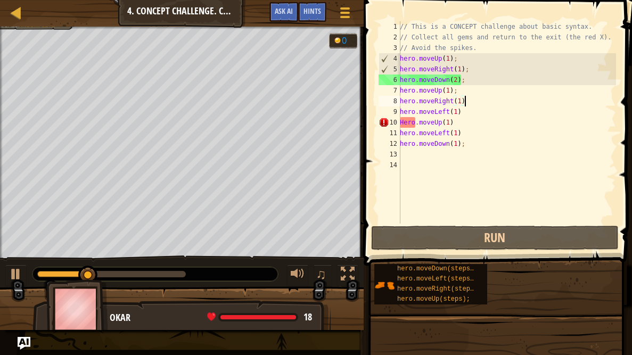
click at [406, 121] on div "// This is a CONCEPT challenge about basic syntax. // Collect all gems and retu…" at bounding box center [507, 133] width 218 height 224
click at [404, 121] on div "// This is a CONCEPT challenge about basic syntax. // Collect all gems and retu…" at bounding box center [507, 133] width 218 height 224
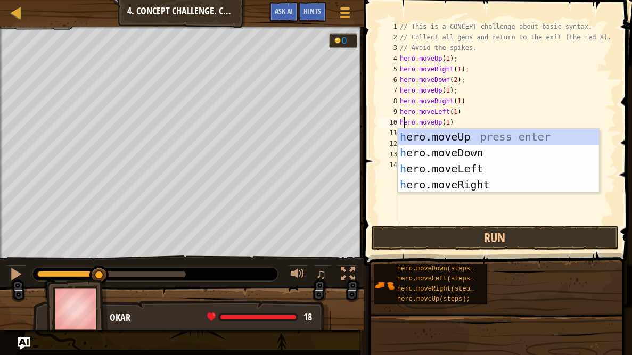
scroll to position [5, 0]
click at [478, 100] on div "// This is a CONCEPT challenge about basic syntax. // Collect all gems and retu…" at bounding box center [507, 133] width 218 height 224
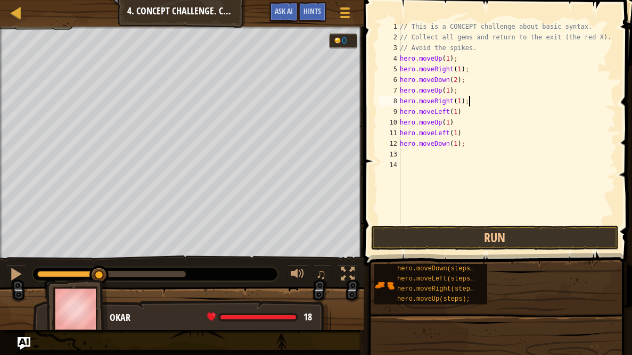
click at [467, 116] on div "// This is a CONCEPT challenge about basic syntax. // Collect all gems and retu…" at bounding box center [507, 133] width 218 height 224
click at [464, 127] on div "// This is a CONCEPT challenge about basic syntax. // Collect all gems and retu…" at bounding box center [507, 133] width 218 height 224
click at [466, 135] on div "// This is a CONCEPT challenge about basic syntax. // Collect all gems and retu…" at bounding box center [507, 133] width 218 height 224
type textarea "hero.moveLeft(1);"
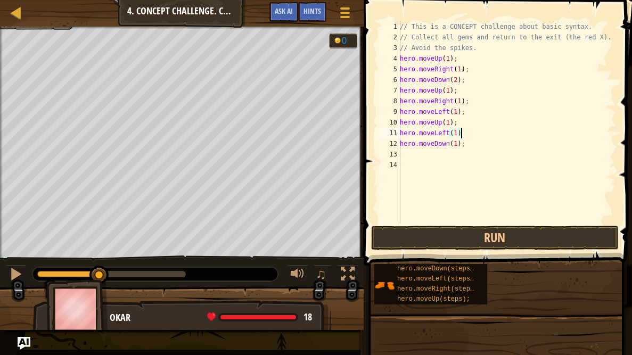
scroll to position [5, 4]
click at [479, 151] on div "// This is a CONCEPT challenge about basic syntax. // Collect all gems and retu…" at bounding box center [507, 133] width 218 height 224
click at [416, 236] on button "Run" at bounding box center [495, 238] width 248 height 25
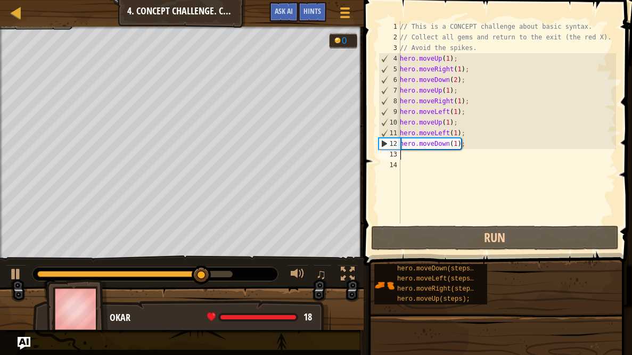
click at [475, 157] on div "// This is a CONCEPT challenge about basic syntax. // Collect all gems and retu…" at bounding box center [507, 133] width 218 height 224
click at [473, 157] on div "// This is a CONCEPT challenge about basic syntax. // Collect all gems and retu…" at bounding box center [507, 133] width 218 height 224
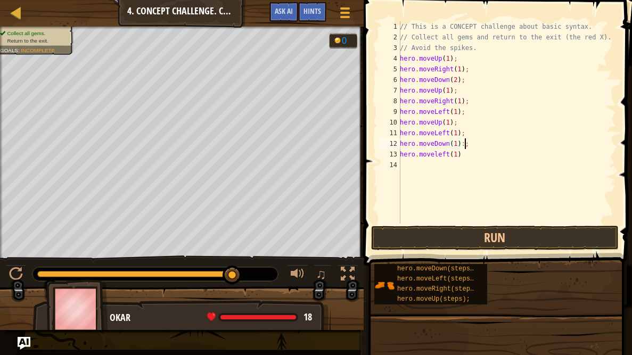
scroll to position [5, 5]
click at [514, 151] on div "// This is a CONCEPT challenge about basic syntax. // Collect all gems and retu…" at bounding box center [507, 133] width 218 height 224
click at [451, 231] on button "Run" at bounding box center [495, 238] width 248 height 25
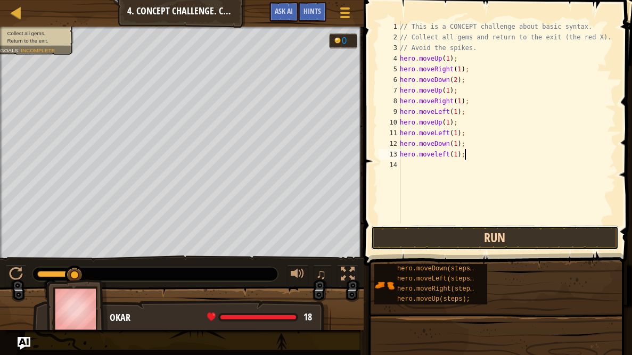
click at [424, 235] on button "Run" at bounding box center [495, 238] width 248 height 25
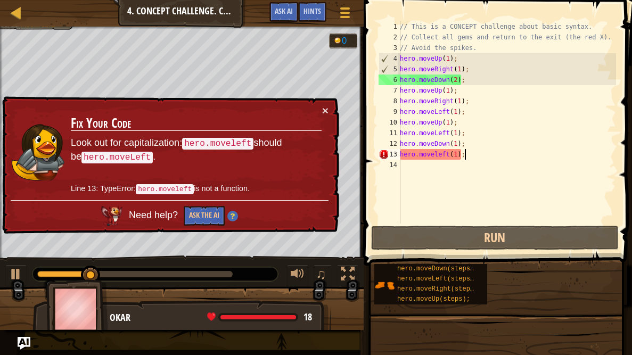
click at [434, 157] on div "// This is a CONCEPT challenge about basic syntax. // Collect all gems and retu…" at bounding box center [507, 133] width 218 height 224
click at [437, 157] on div "// This is a CONCEPT challenge about basic syntax. // Collect all gems and retu…" at bounding box center [507, 133] width 218 height 224
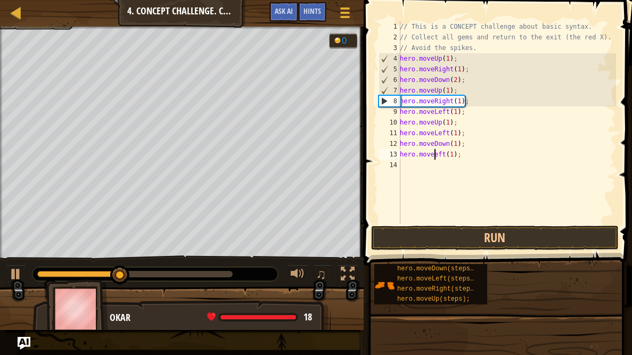
scroll to position [5, 3]
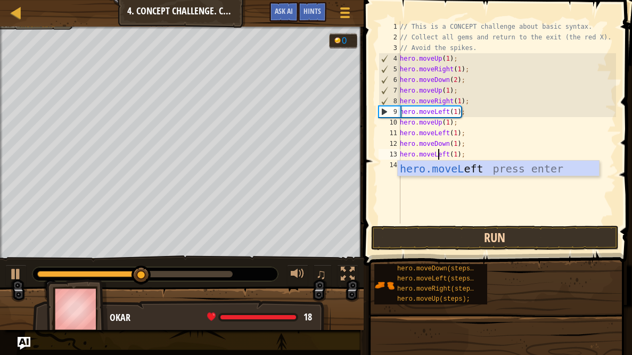
type textarea "hero.moveLeft(1);"
click at [406, 246] on button "Run" at bounding box center [495, 238] width 248 height 25
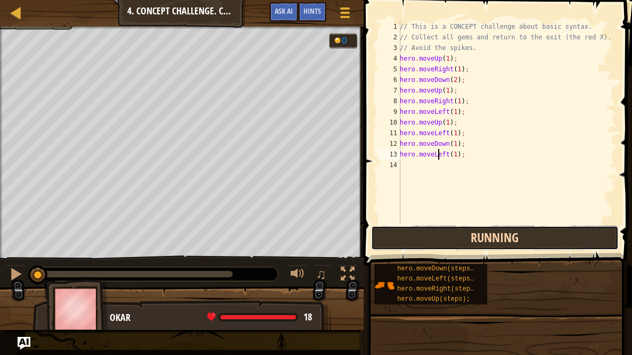
click at [406, 246] on button "Running" at bounding box center [495, 238] width 248 height 25
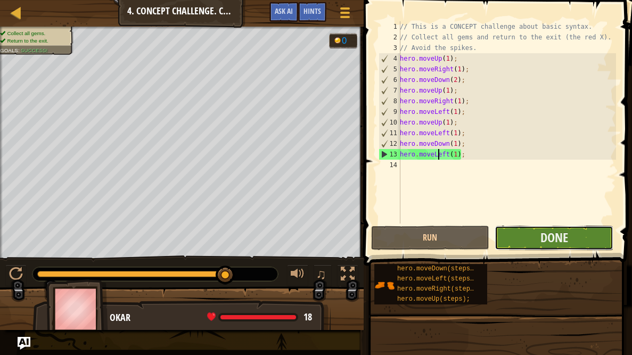
click at [553, 250] on button "Done" at bounding box center [554, 238] width 119 height 25
